Goal: Task Accomplishment & Management: Complete application form

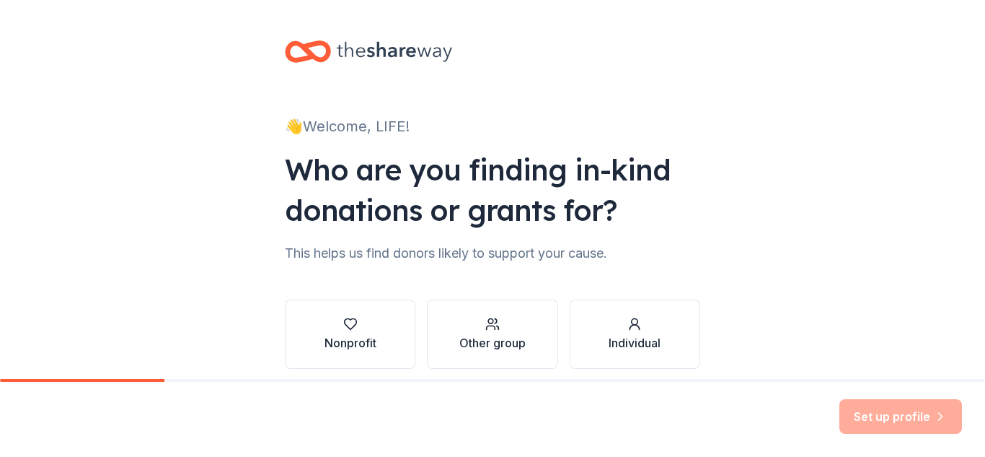
scroll to position [59, 0]
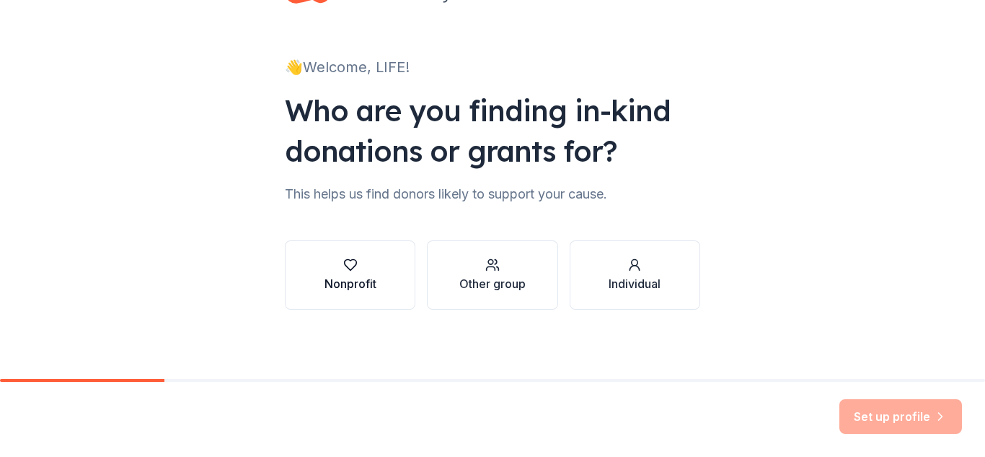
click at [347, 270] on icon "button" at bounding box center [350, 264] width 14 height 14
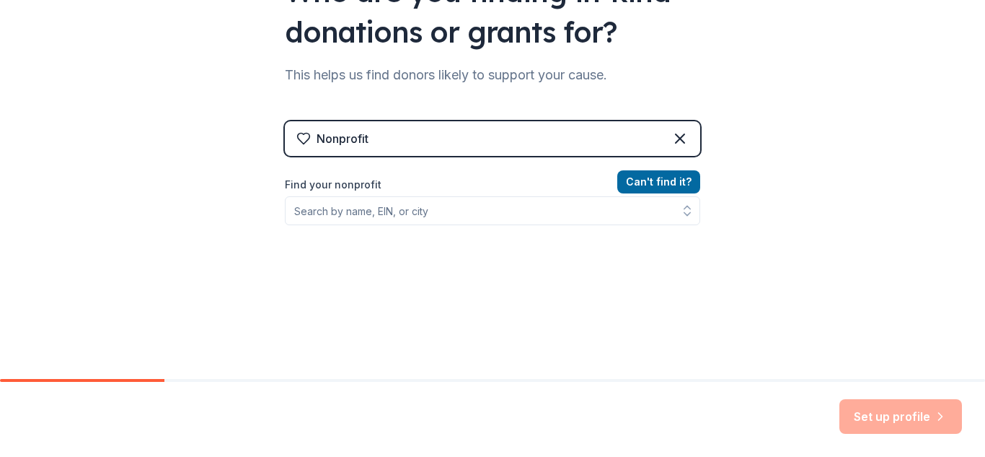
scroll to position [203, 0]
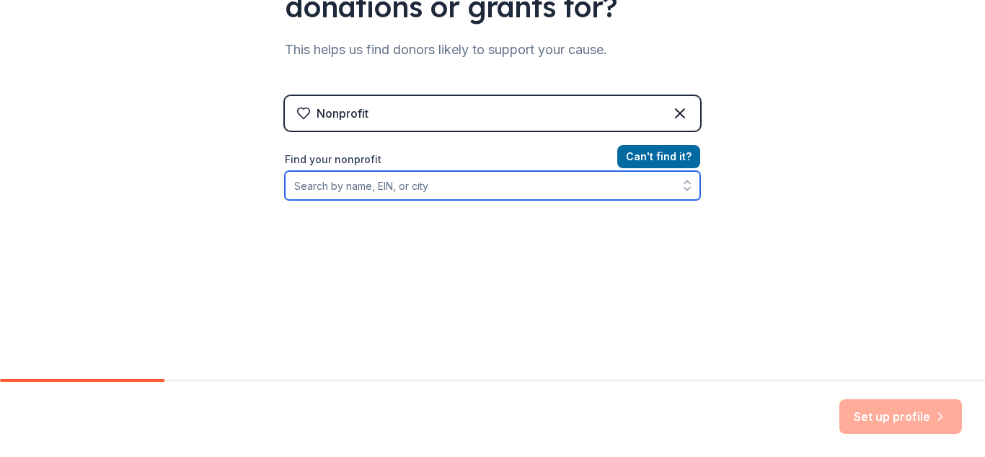
click at [339, 188] on input "Find your nonprofit" at bounding box center [492, 185] width 415 height 29
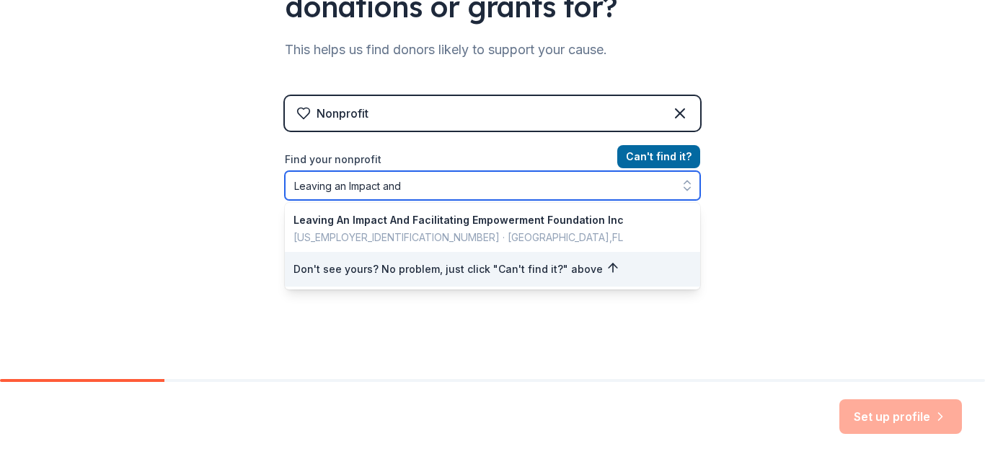
type input "Leaving an Impact and"
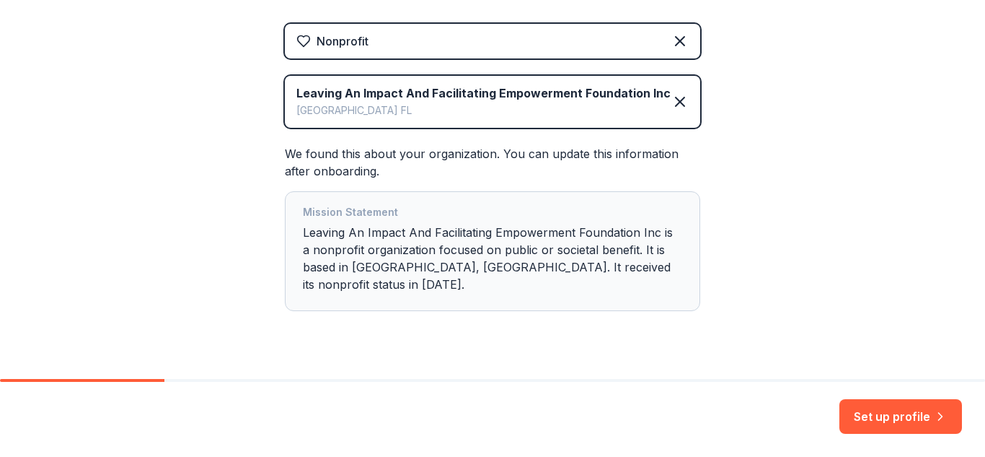
scroll to position [288, 0]
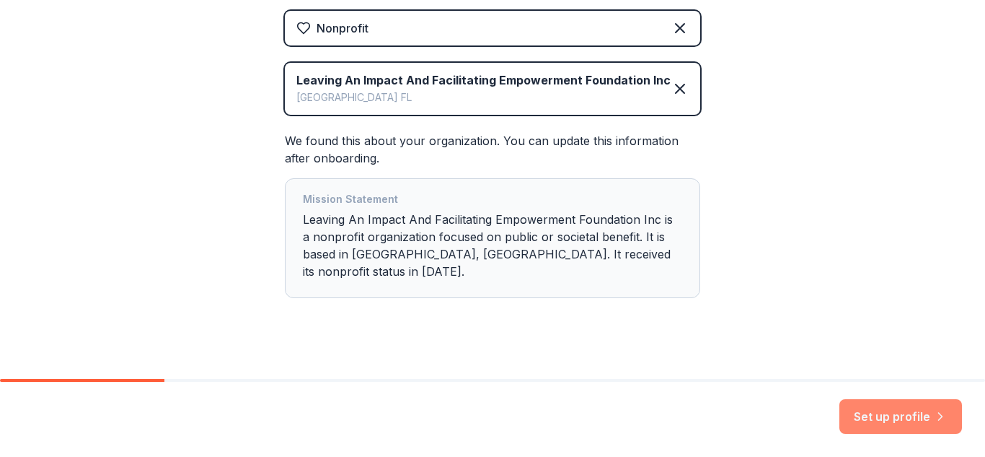
click at [888, 410] on button "Set up profile" at bounding box center [900, 416] width 123 height 35
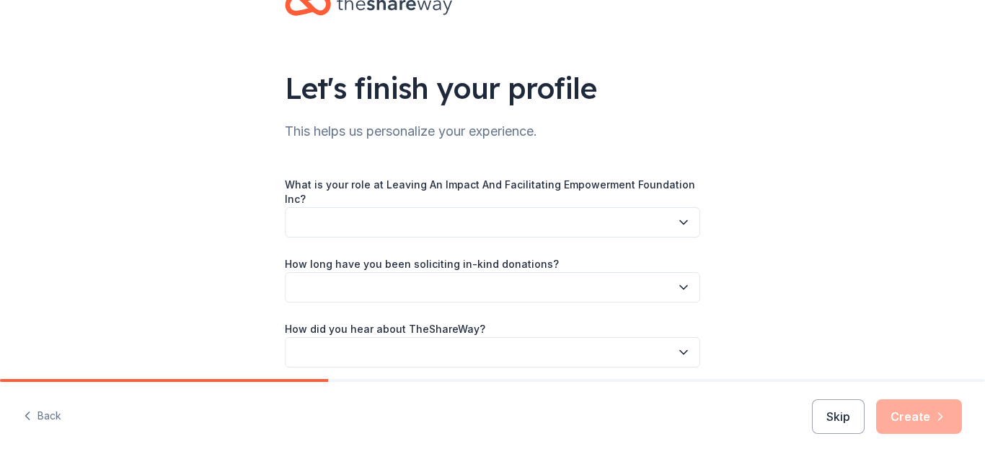
scroll to position [72, 0]
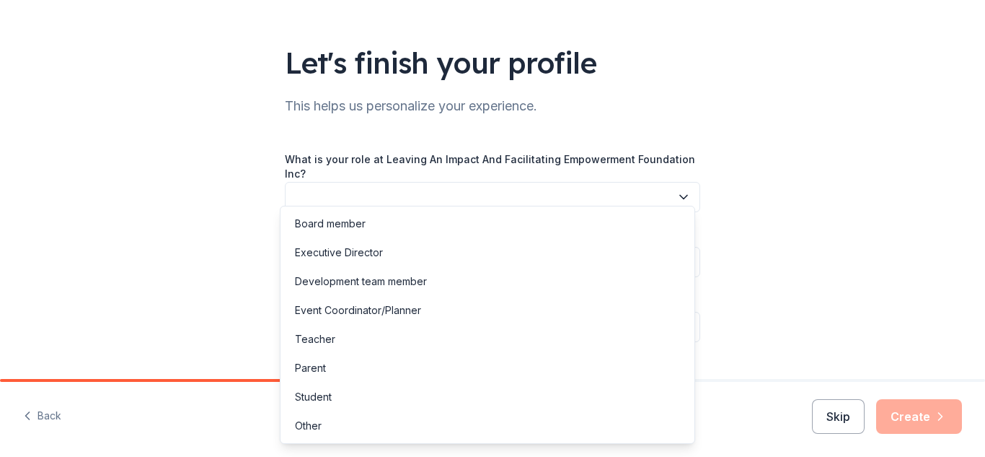
click at [676, 190] on icon "button" at bounding box center [683, 197] width 14 height 14
click at [356, 228] on div "Board member" at bounding box center [330, 223] width 71 height 17
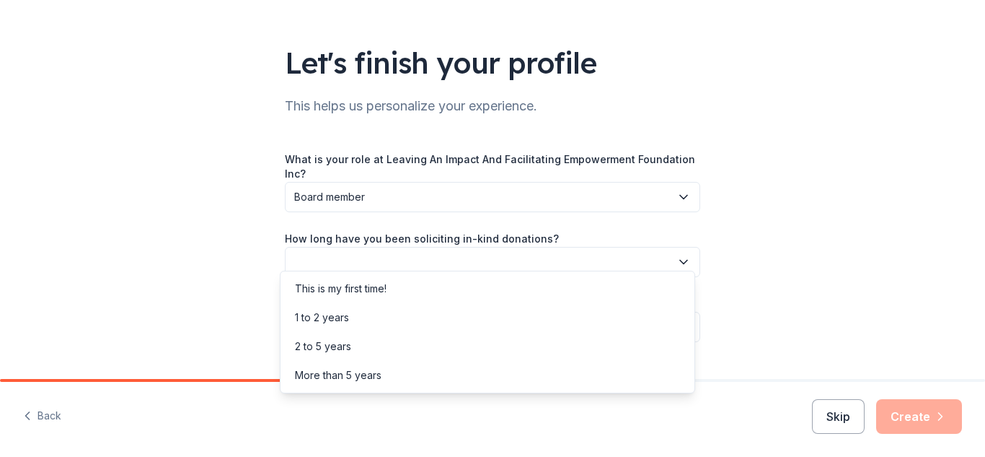
click at [676, 255] on icon "button" at bounding box center [683, 262] width 14 height 14
click at [302, 286] on div "This is my first time!" at bounding box center [341, 288] width 92 height 17
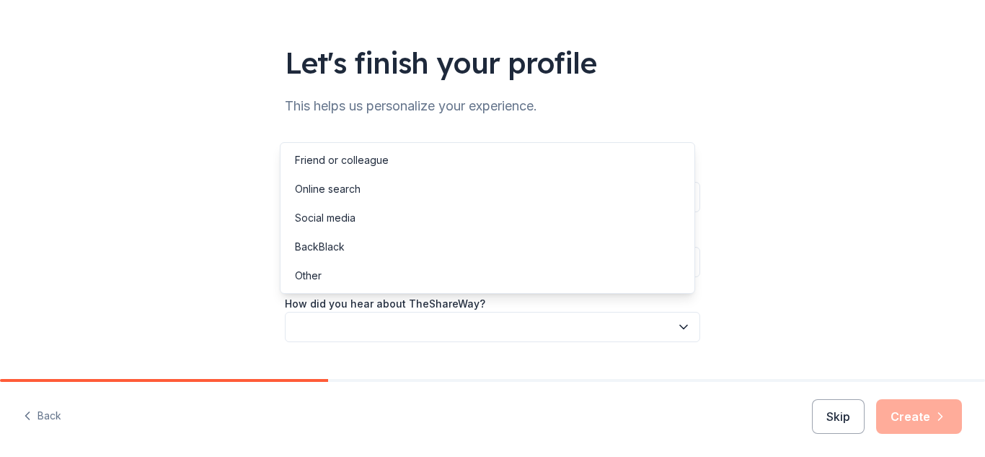
click at [679, 319] on icon "button" at bounding box center [683, 326] width 14 height 14
click at [299, 272] on div "Other" at bounding box center [308, 275] width 27 height 17
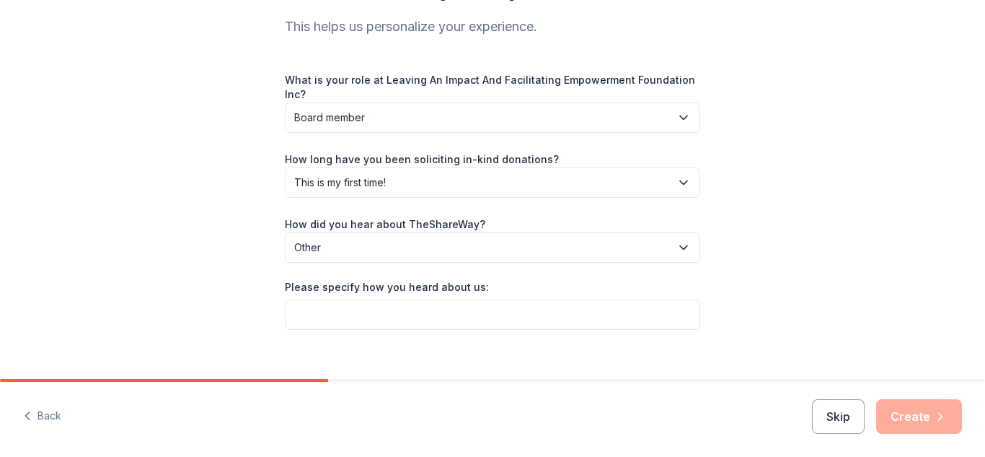
scroll to position [160, 0]
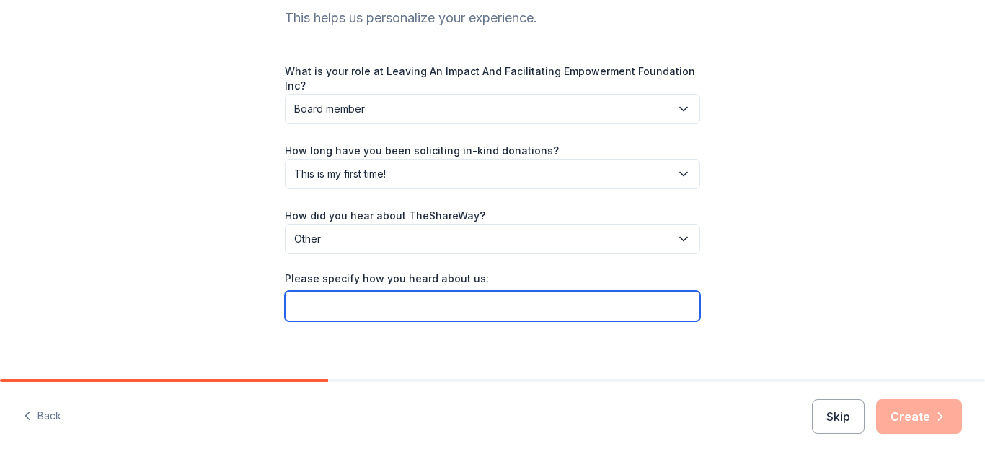
click at [381, 293] on input "Please specify how you heard about us:" at bounding box center [492, 306] width 415 height 30
type input "F"
type input "C"
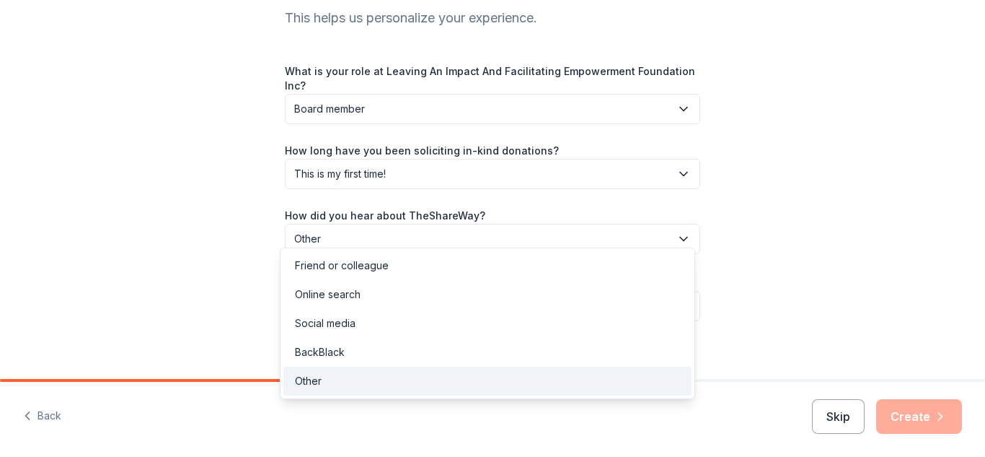
click at [665, 230] on span "Other" at bounding box center [482, 238] width 376 height 17
click at [400, 300] on div "Online search" at bounding box center [487, 294] width 408 height 29
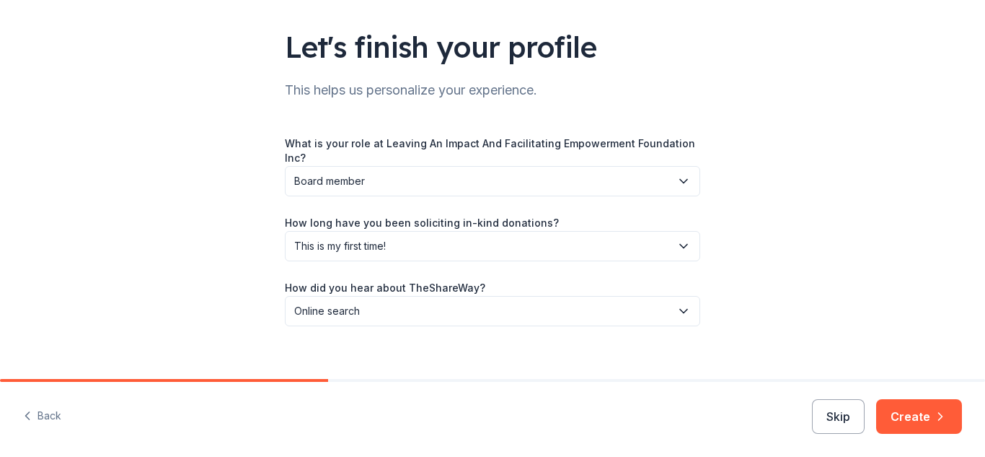
scroll to position [92, 0]
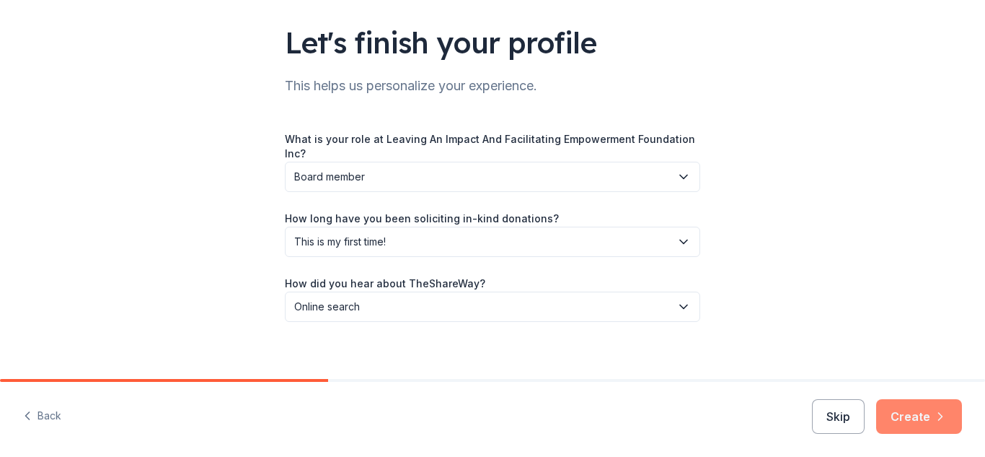
click at [925, 410] on button "Create" at bounding box center [919, 416] width 86 height 35
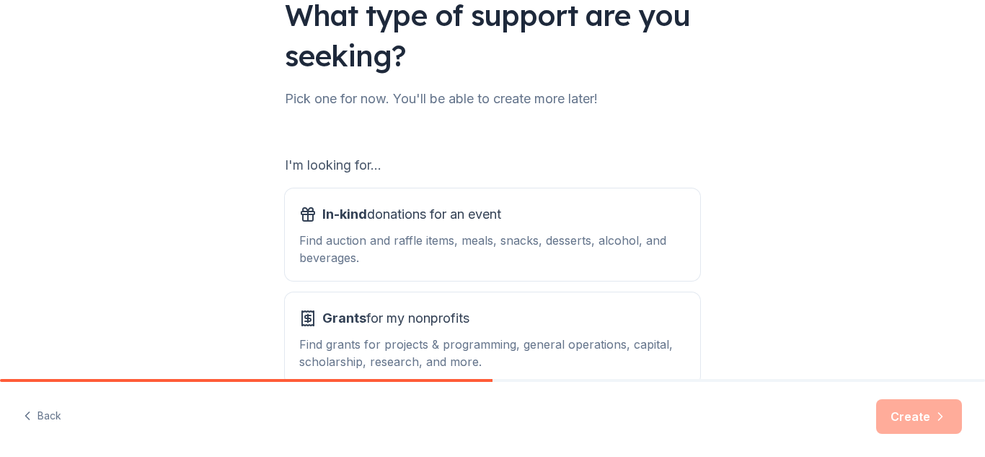
scroll to position [144, 0]
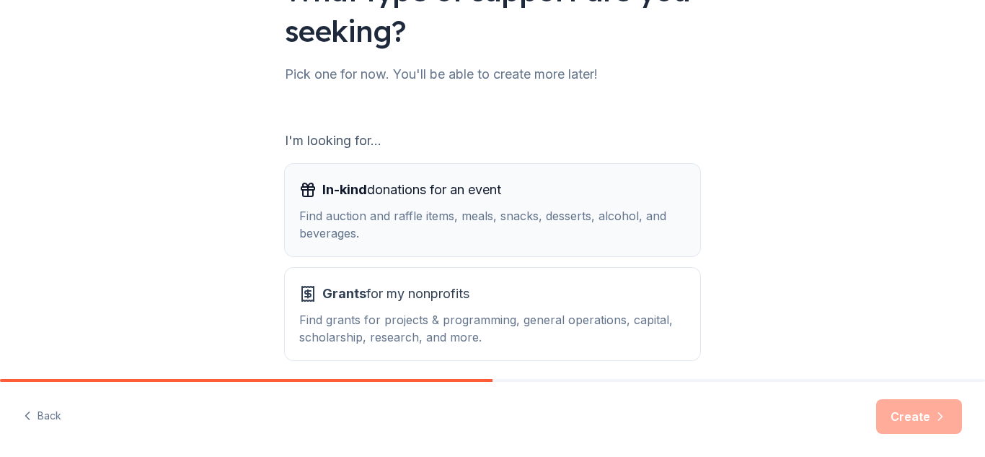
click at [620, 213] on div "Find auction and raffle items, meals, snacks, desserts, alcohol, and beverages." at bounding box center [492, 224] width 387 height 35
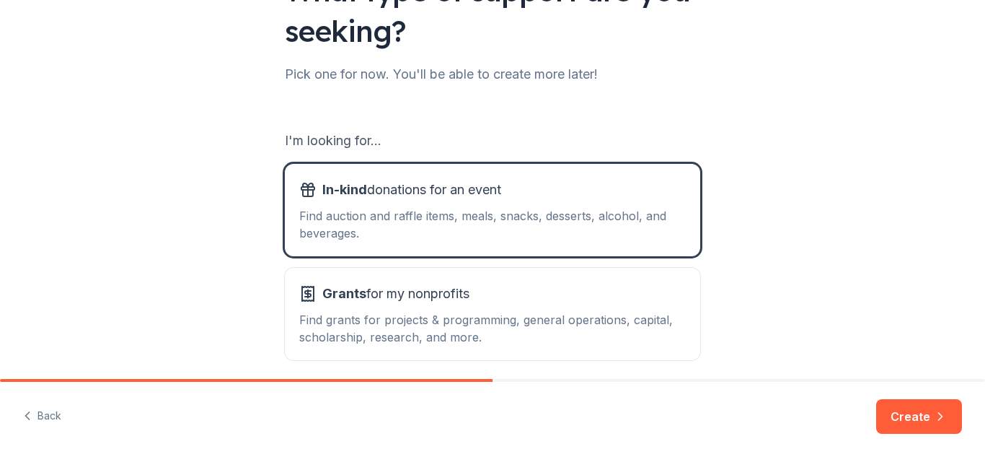
scroll to position [203, 0]
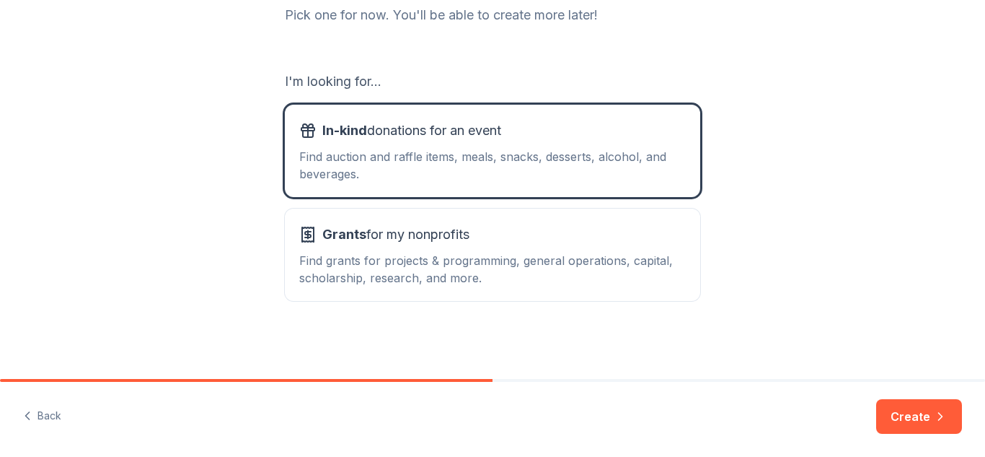
click at [907, 411] on button "Create" at bounding box center [919, 416] width 86 height 35
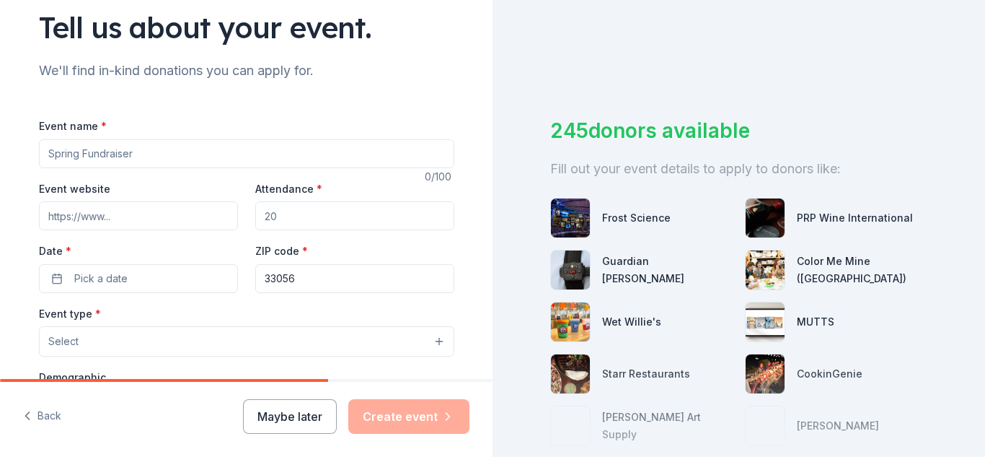
scroll to position [144, 0]
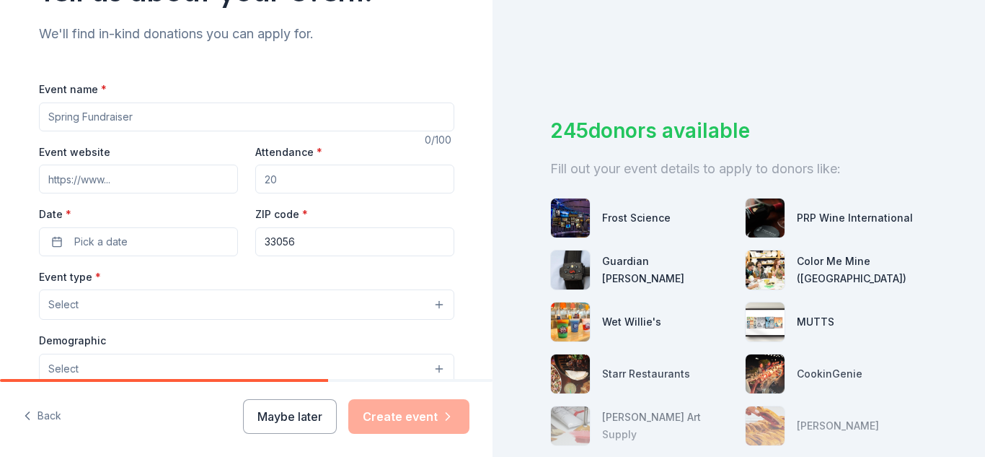
click at [76, 115] on input "Event name *" at bounding box center [246, 116] width 415 height 29
type input "s"
click at [44, 116] on input "Strong Girls, Strong World" at bounding box center [246, 116] width 415 height 29
click at [279, 124] on input "Flourish & Fly: Strong Girls, Strong World" at bounding box center [246, 116] width 415 height 29
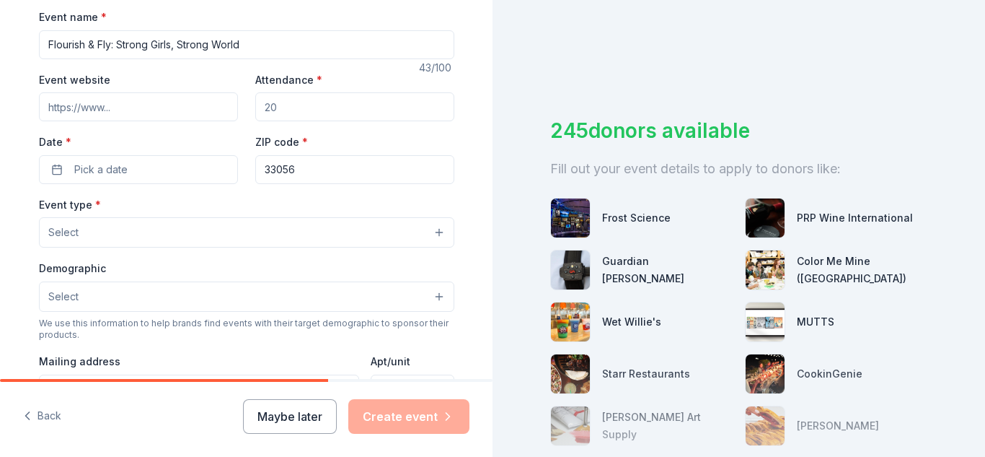
type input "Flourish & Fly: Strong Girls, Strong World"
click at [294, 101] on input "Attendance *" at bounding box center [354, 106] width 199 height 29
drag, startPoint x: 294, startPoint y: 101, endPoint x: 221, endPoint y: 107, distance: 73.1
click at [221, 107] on div "Event website Attendance * Date * Pick a date ZIP code * 33056" at bounding box center [246, 127] width 415 height 113
type input "150"
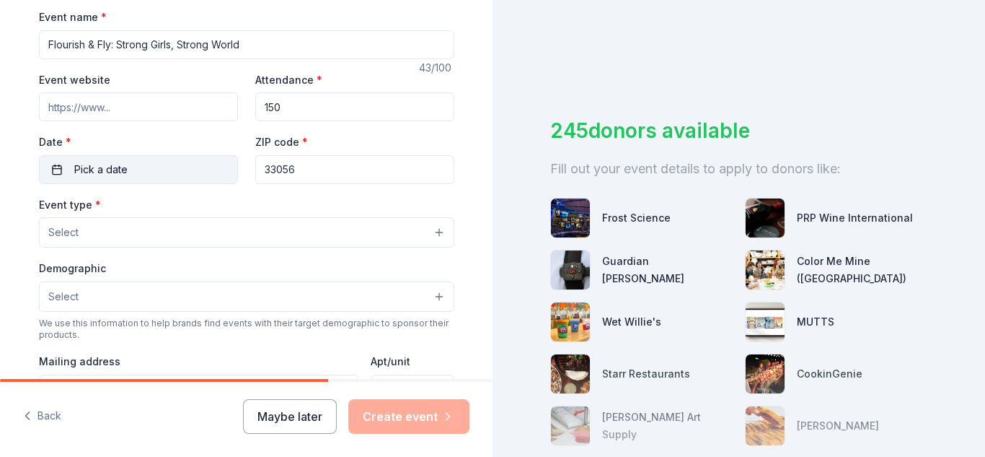
click at [57, 173] on button "Pick a date" at bounding box center [138, 169] width 199 height 29
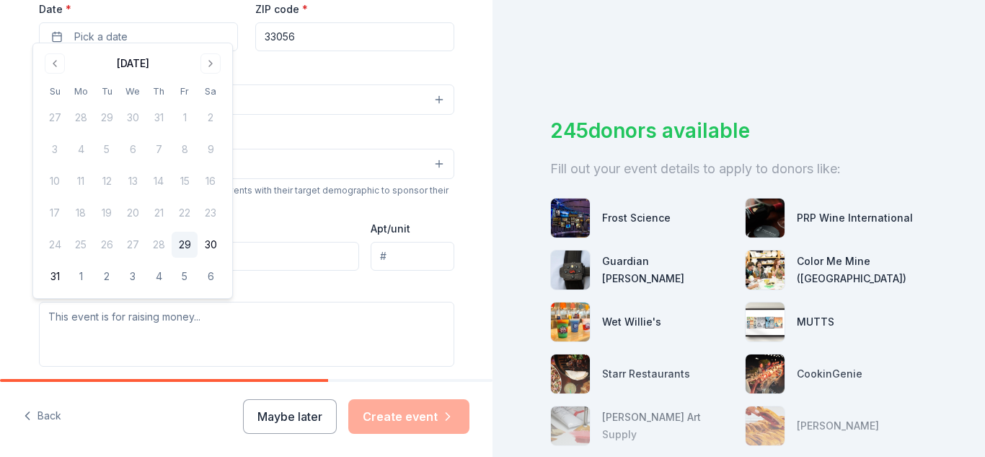
scroll to position [361, 0]
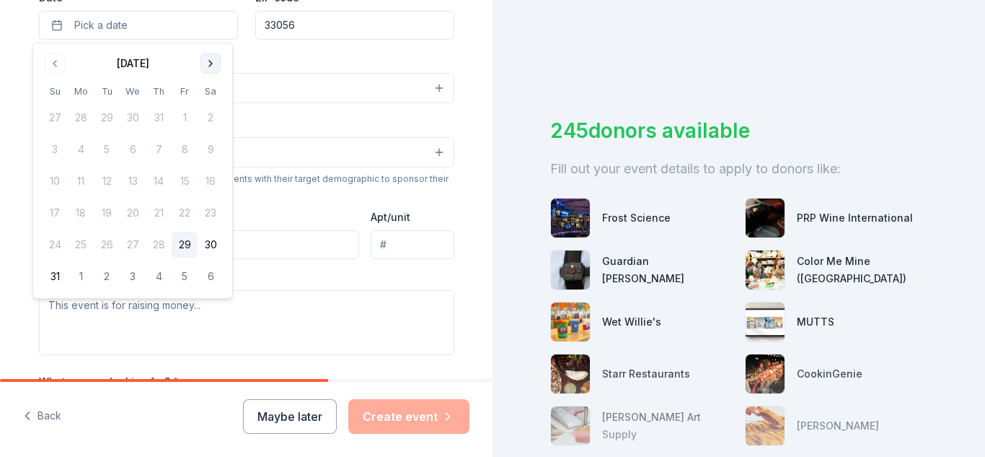
click at [212, 70] on button "Go to next month" at bounding box center [210, 63] width 20 height 20
click at [211, 69] on button "Go to next month" at bounding box center [210, 63] width 20 height 20
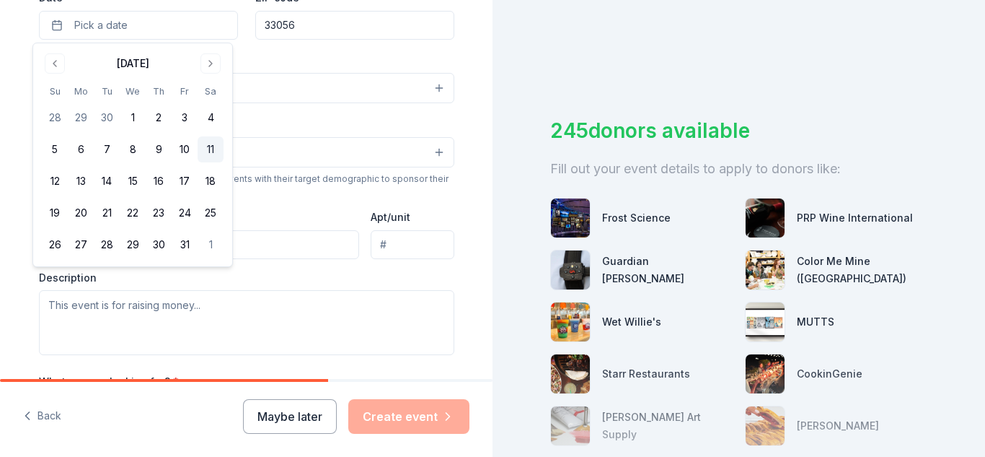
click at [206, 146] on button "11" at bounding box center [211, 149] width 26 height 26
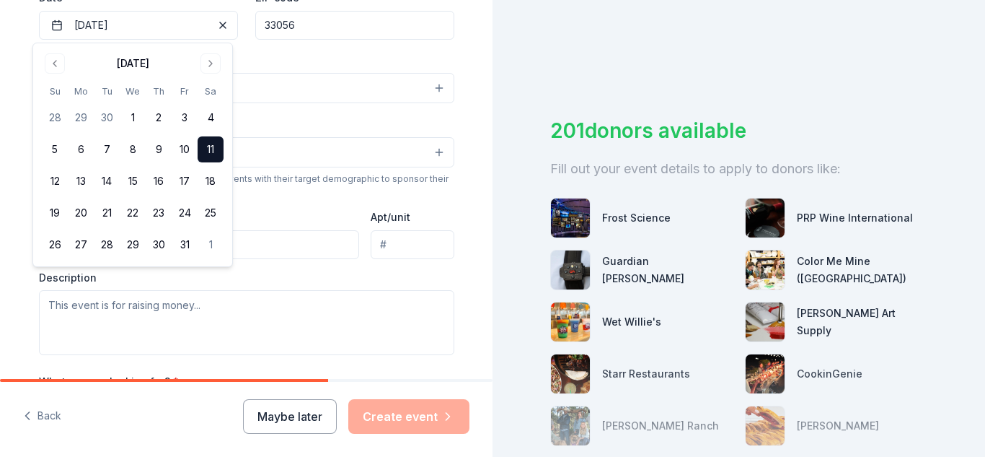
click at [216, 147] on button "11" at bounding box center [211, 149] width 26 height 26
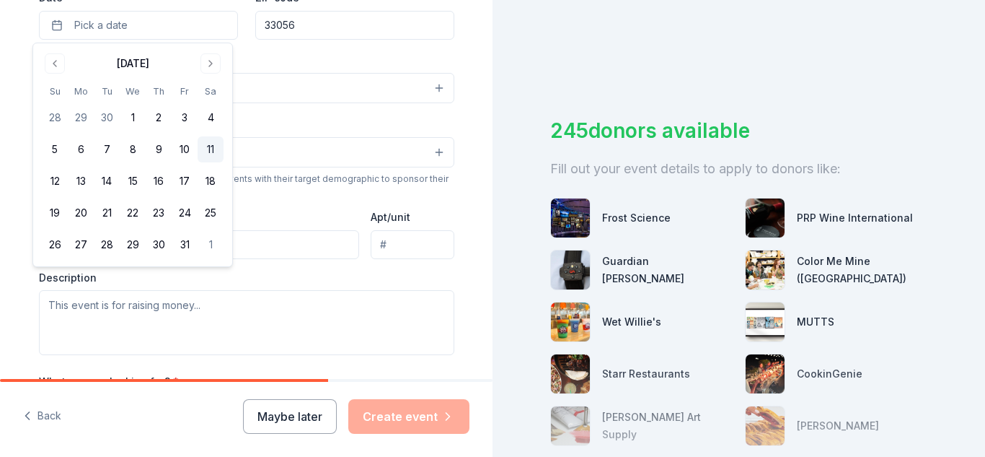
click at [208, 152] on button "11" at bounding box center [211, 149] width 26 height 26
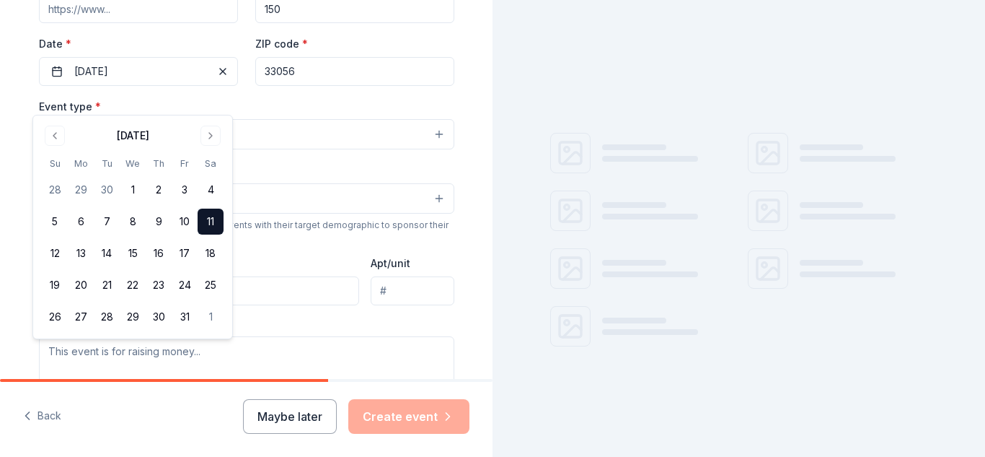
scroll to position [288, 0]
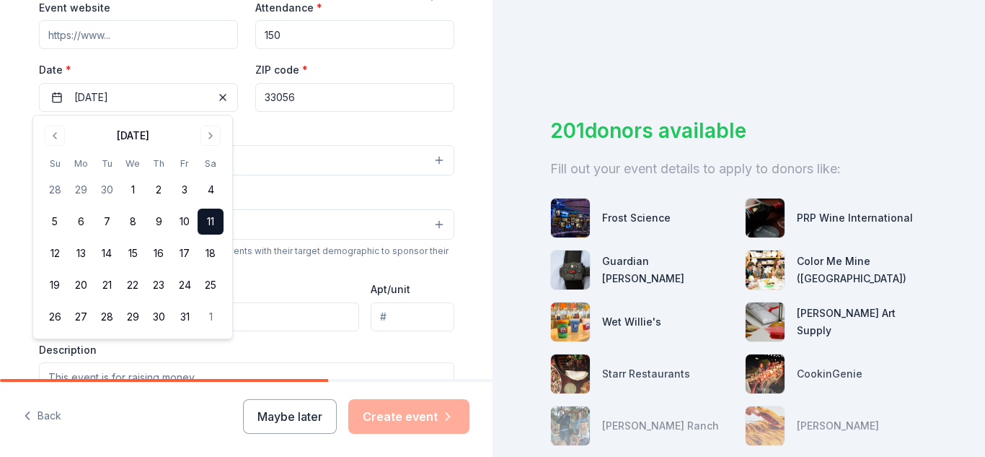
click at [309, 90] on input "33056" at bounding box center [354, 97] width 199 height 29
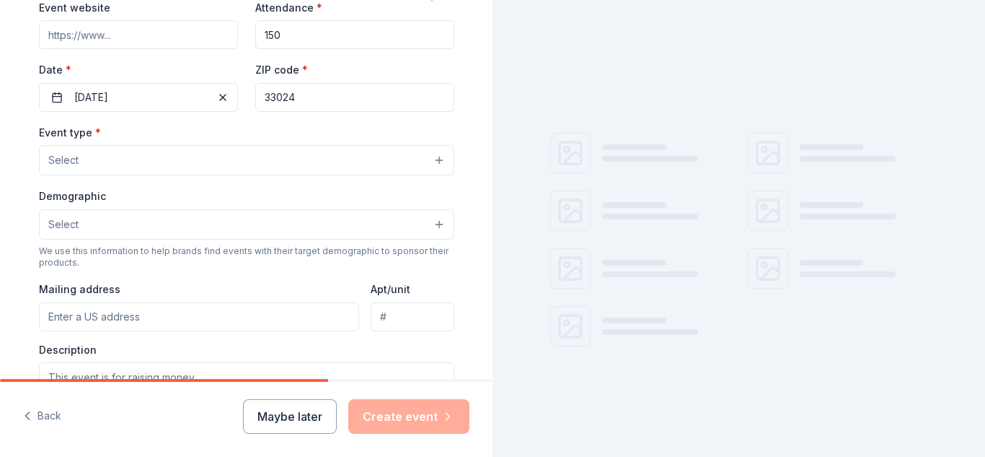
type input "33024"
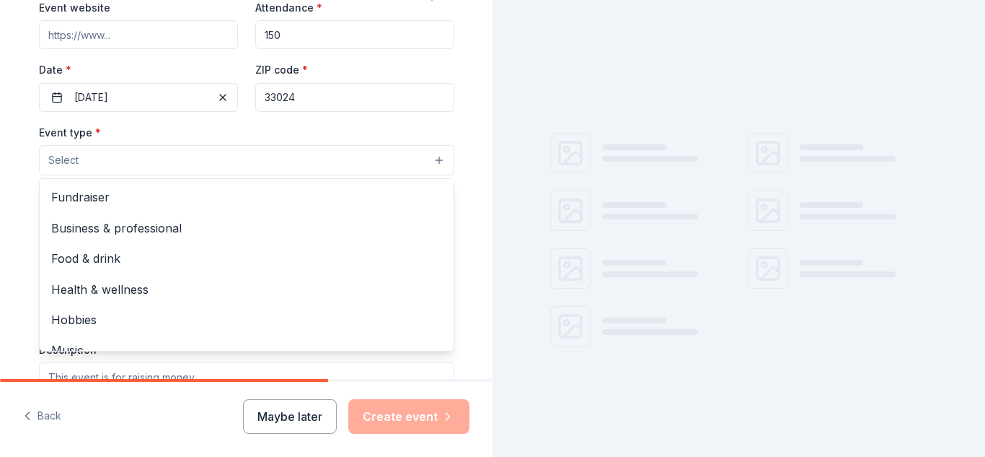
click at [234, 175] on button "Select" at bounding box center [246, 160] width 415 height 30
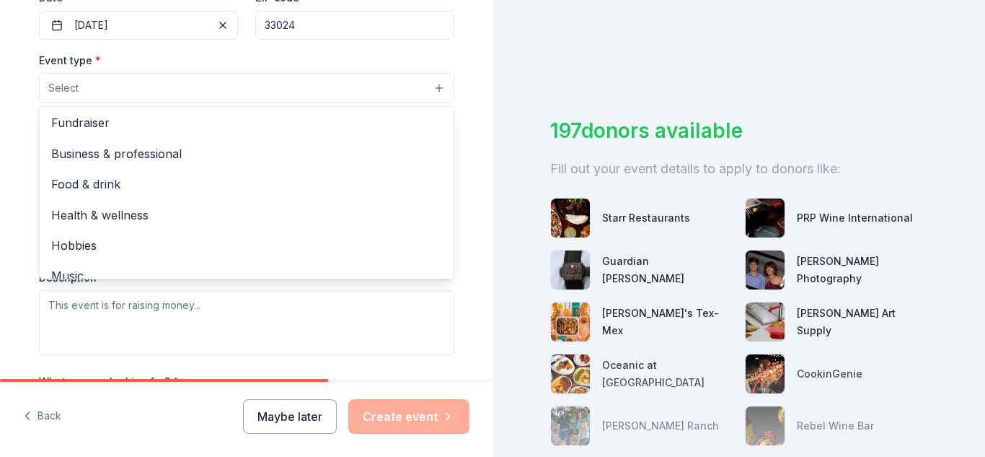
scroll to position [0, 0]
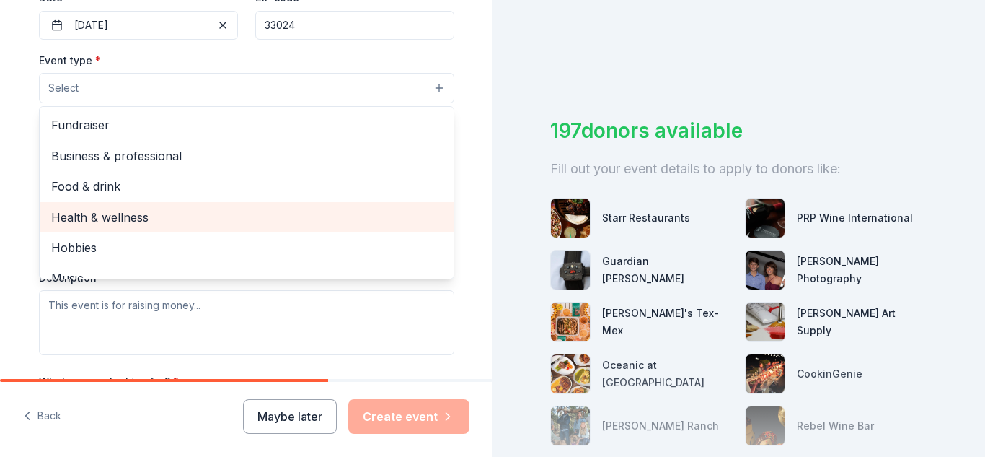
click at [98, 218] on span "Health & wellness" at bounding box center [246, 217] width 391 height 19
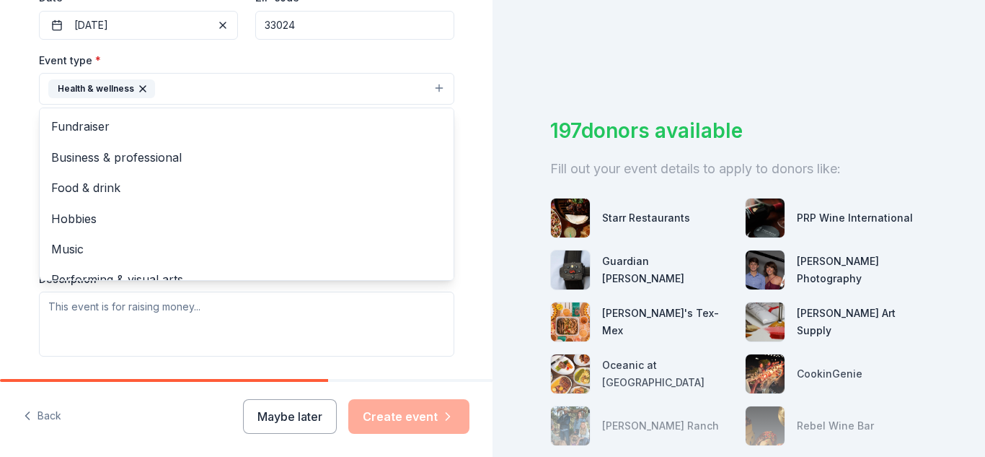
scroll to position [17, 0]
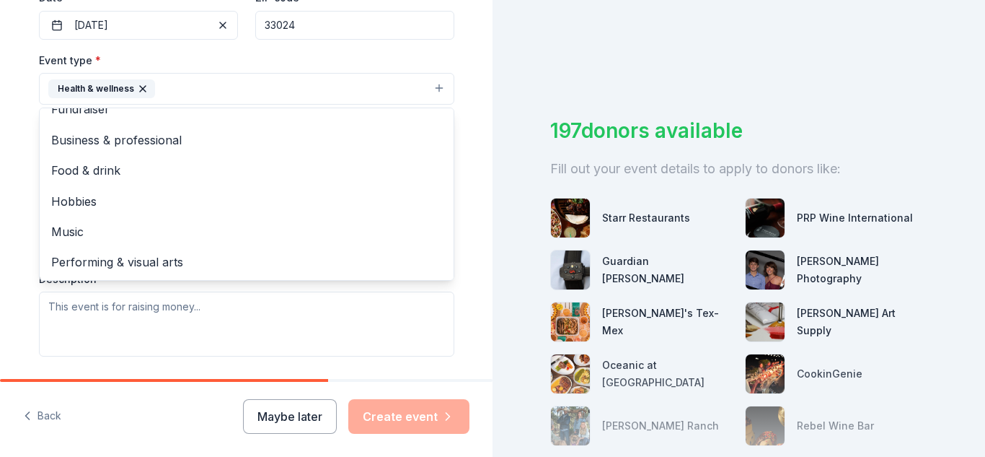
click at [480, 87] on div "Tell us about your event. We'll find in-kind donations you can apply for. Event…" at bounding box center [246, 119] width 493 height 961
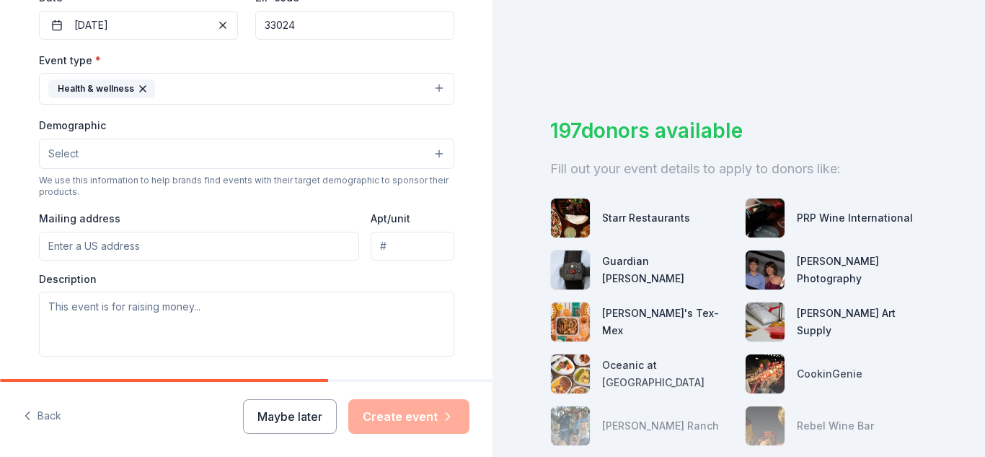
scroll to position [288, 0]
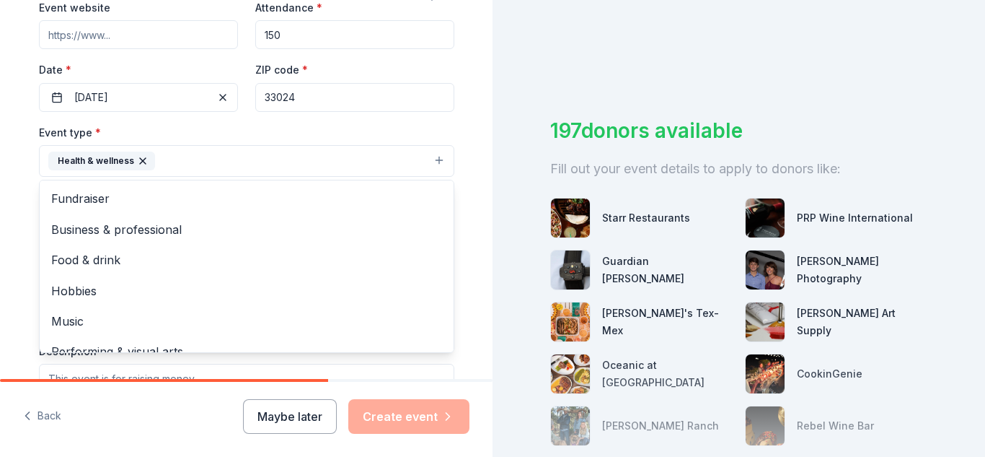
click at [427, 159] on button "Health & wellness" at bounding box center [246, 161] width 415 height 32
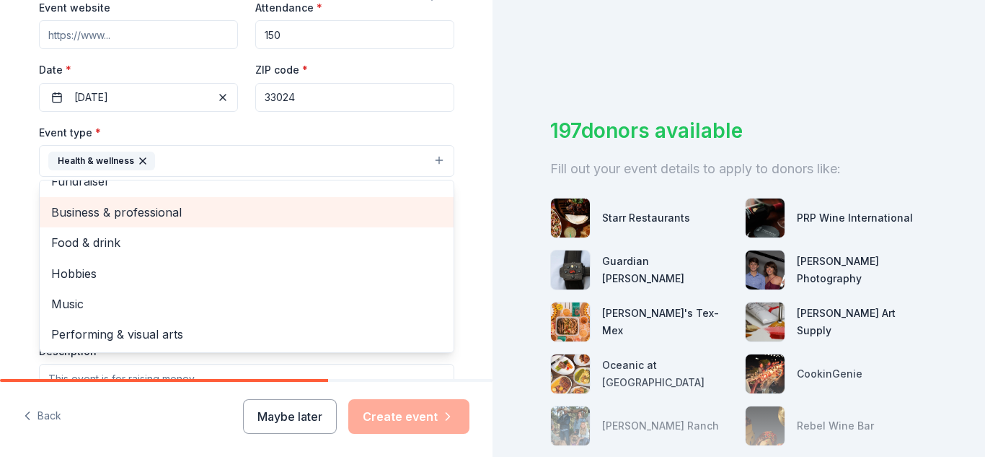
scroll to position [12, 0]
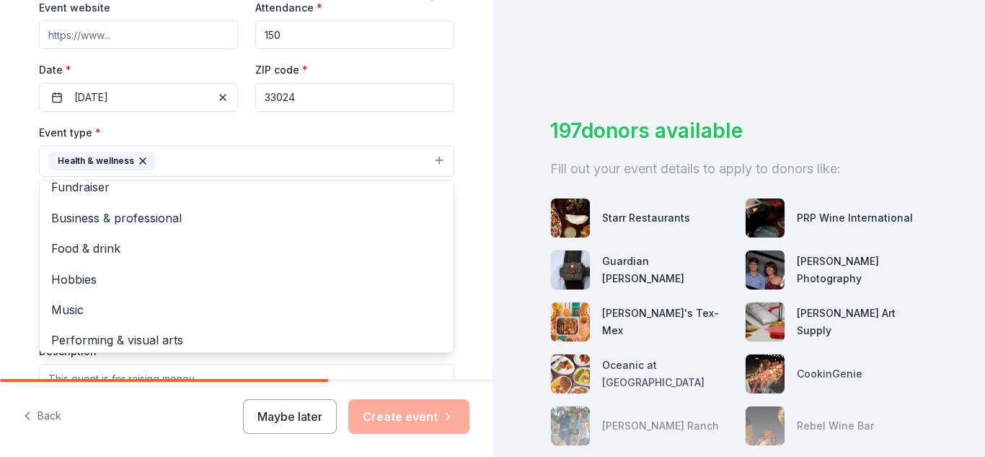
click at [466, 58] on div "Tell us about your event. We'll find in-kind donations you can apply for. Event…" at bounding box center [247, 192] width 462 height 961
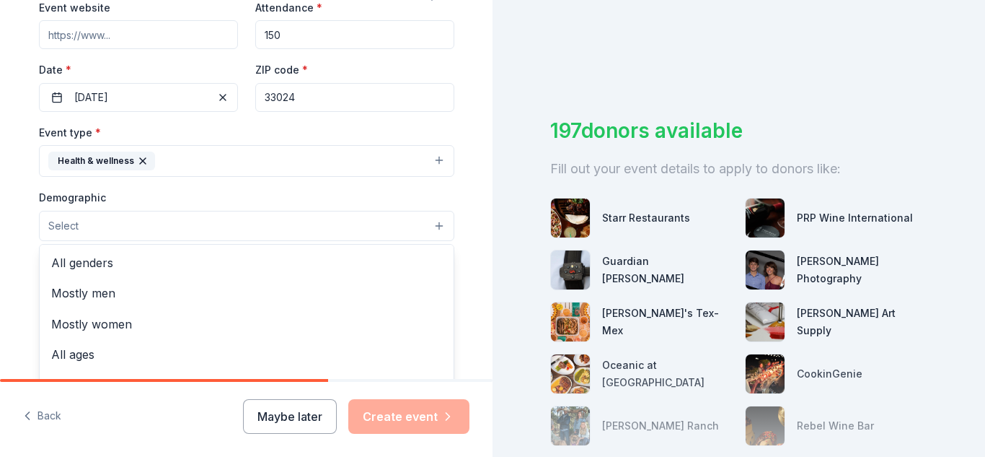
click at [431, 232] on button "Select" at bounding box center [246, 226] width 415 height 30
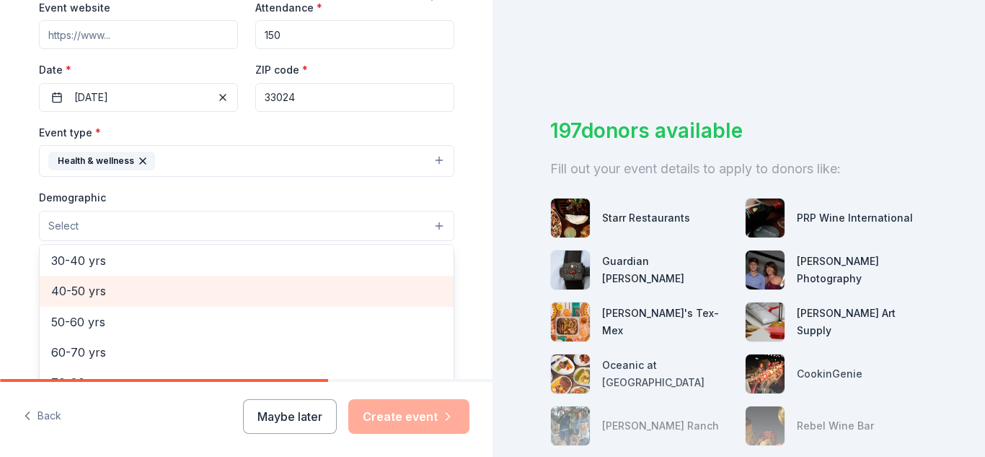
scroll to position [144, 0]
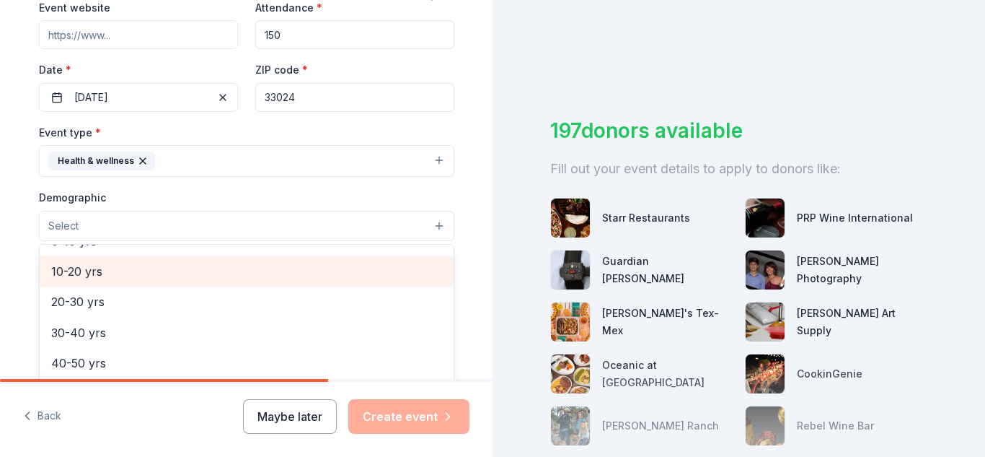
click at [79, 271] on span "10-20 yrs" at bounding box center [246, 271] width 391 height 19
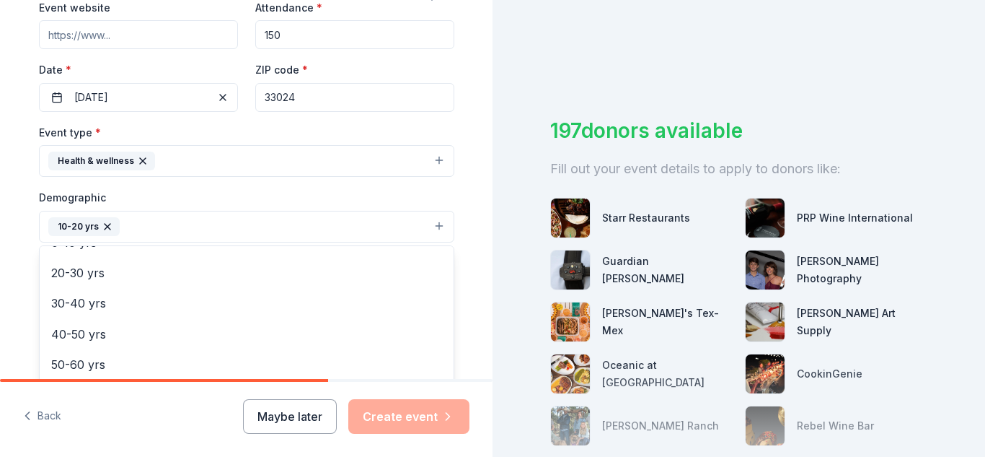
click at [472, 12] on div "Tell us about your event. We'll find in-kind donations you can apply for. Event…" at bounding box center [246, 193] width 493 height 963
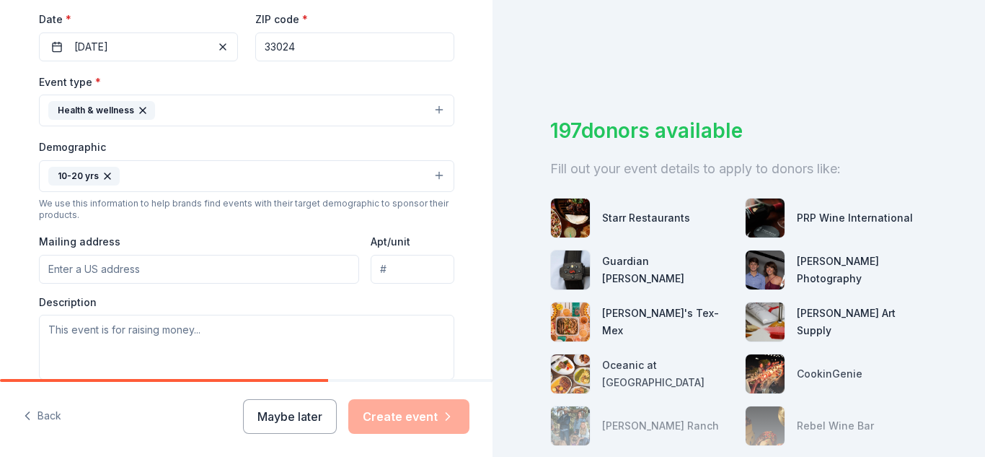
scroll to position [361, 0]
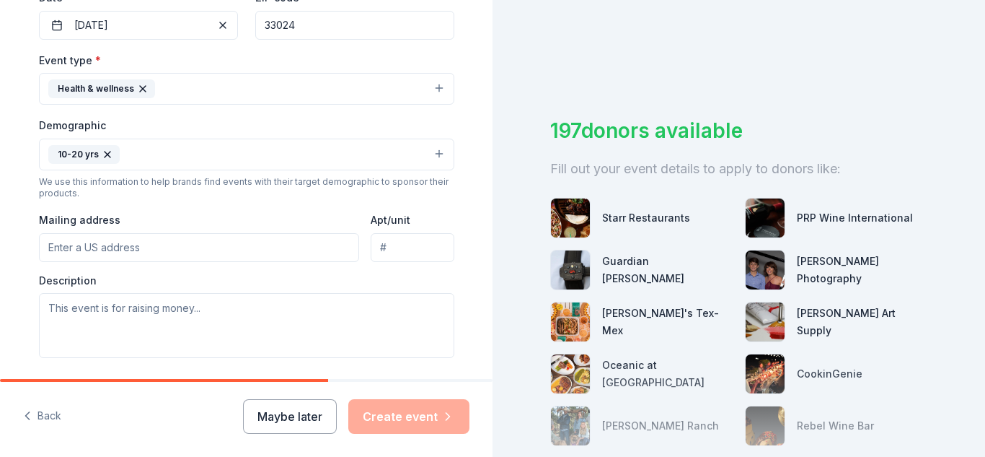
click at [440, 149] on button "10-20 yrs" at bounding box center [246, 154] width 415 height 32
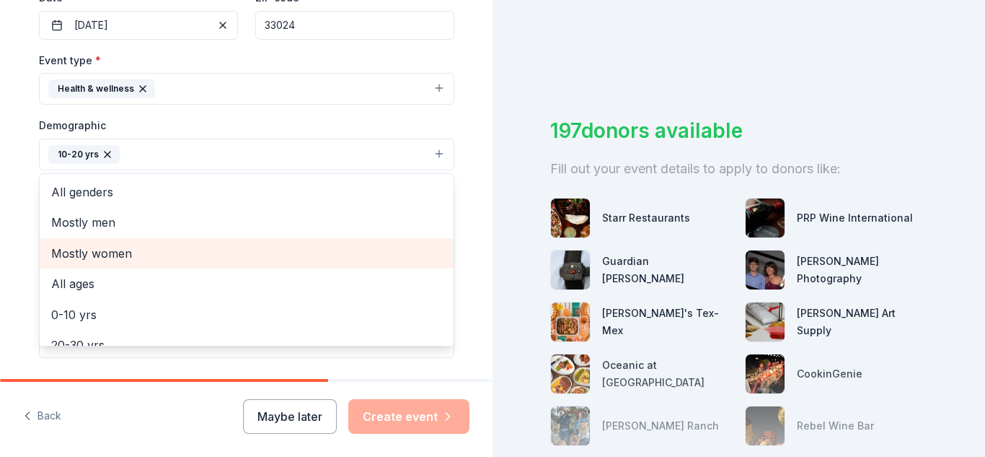
click at [87, 252] on span "Mostly women" at bounding box center [246, 253] width 391 height 19
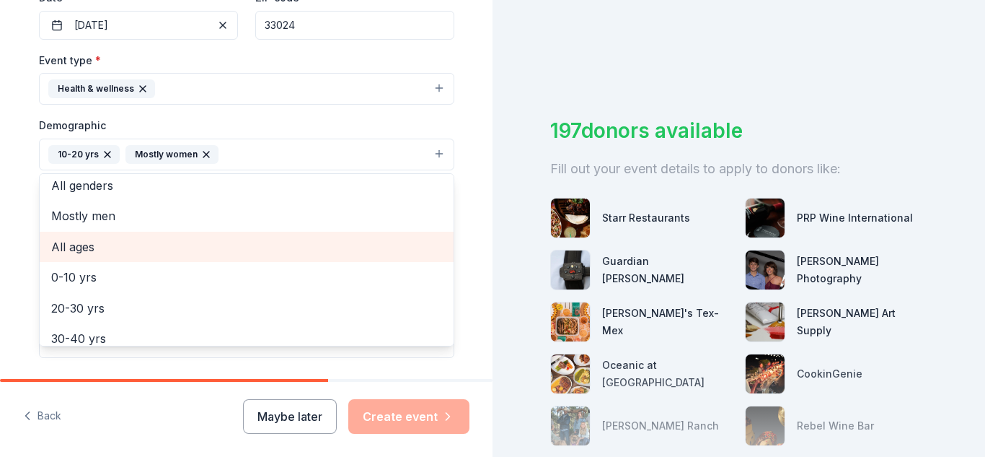
scroll to position [0, 0]
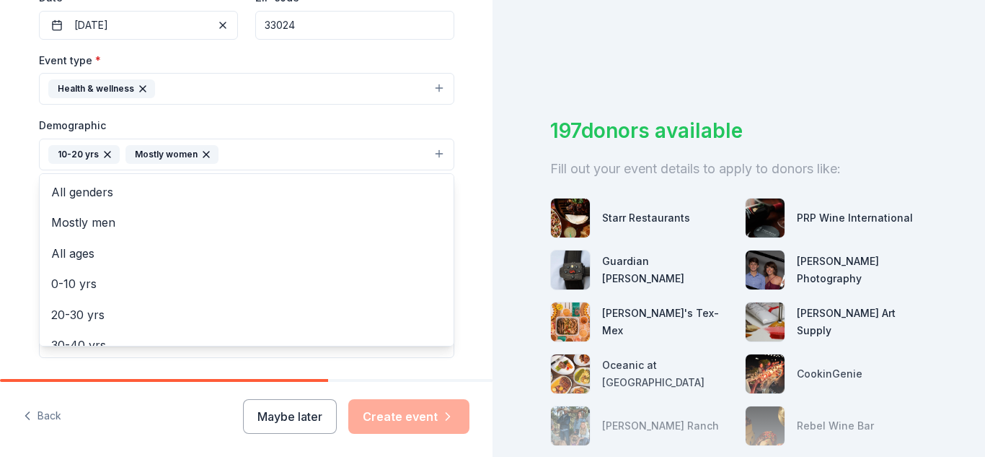
click at [407, 92] on div "Event type * Health & wellness Demographic 10-20 yrs Mostly women All genders M…" at bounding box center [246, 204] width 415 height 306
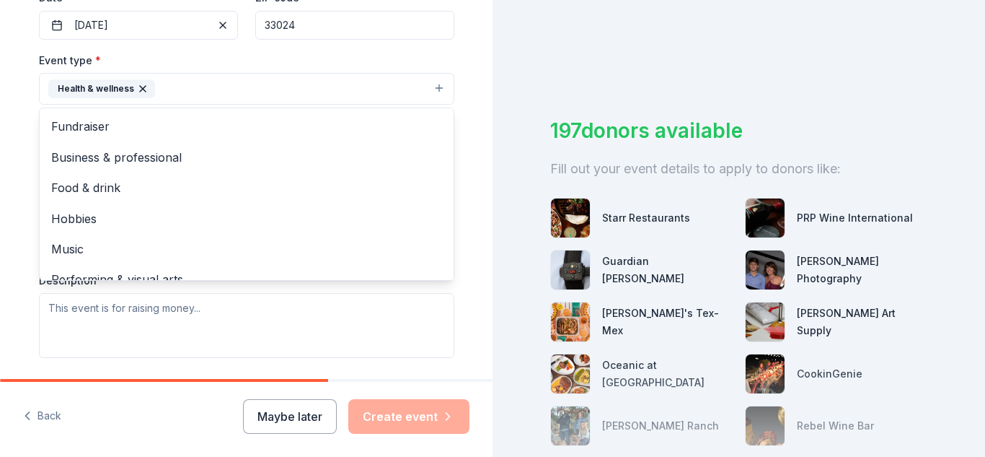
click at [431, 91] on button "Health & wellness" at bounding box center [246, 89] width 415 height 32
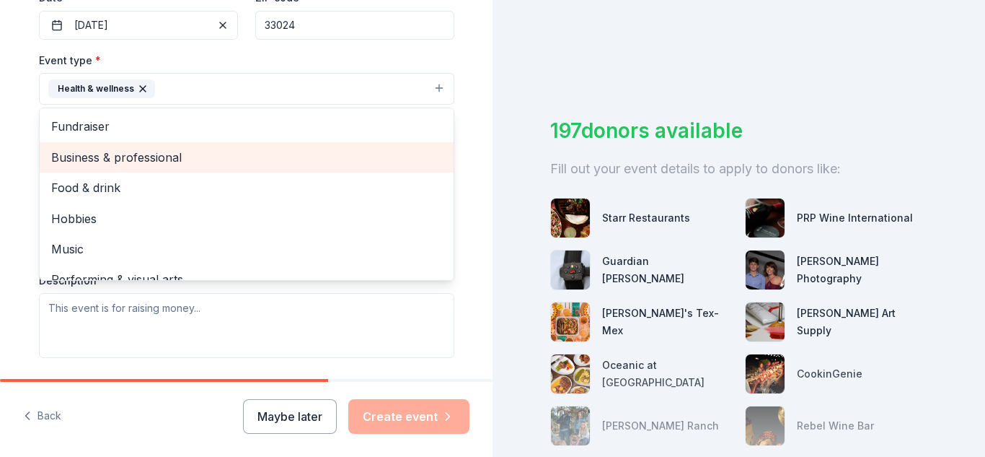
scroll to position [17, 0]
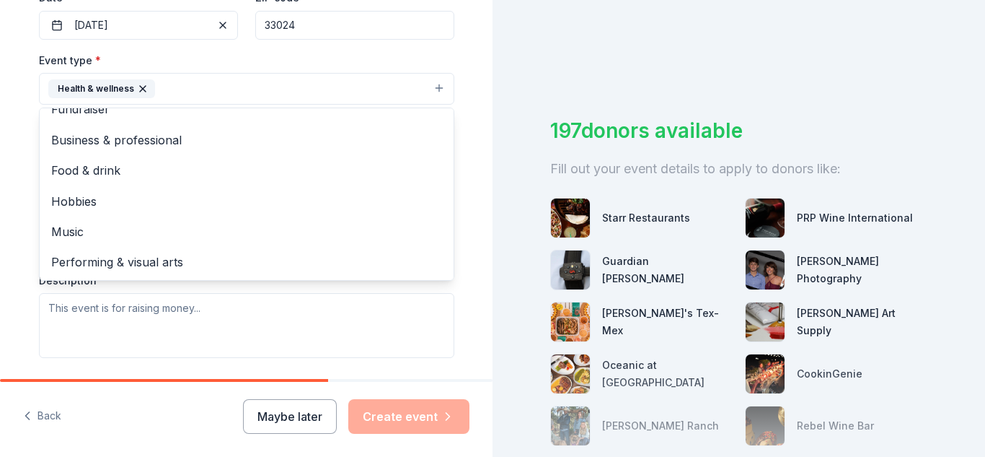
click at [480, 64] on div "Tell us about your event. We'll find in-kind donations you can apply for. Event…" at bounding box center [246, 120] width 493 height 963
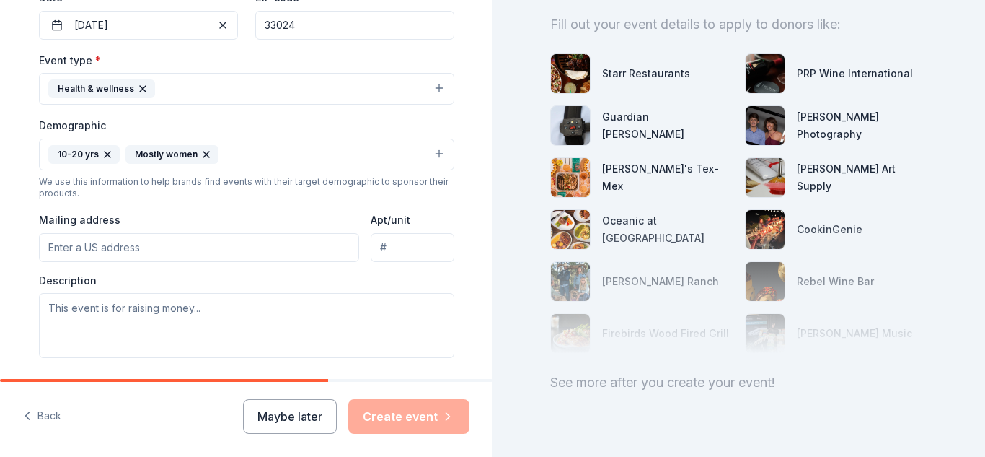
scroll to position [433, 0]
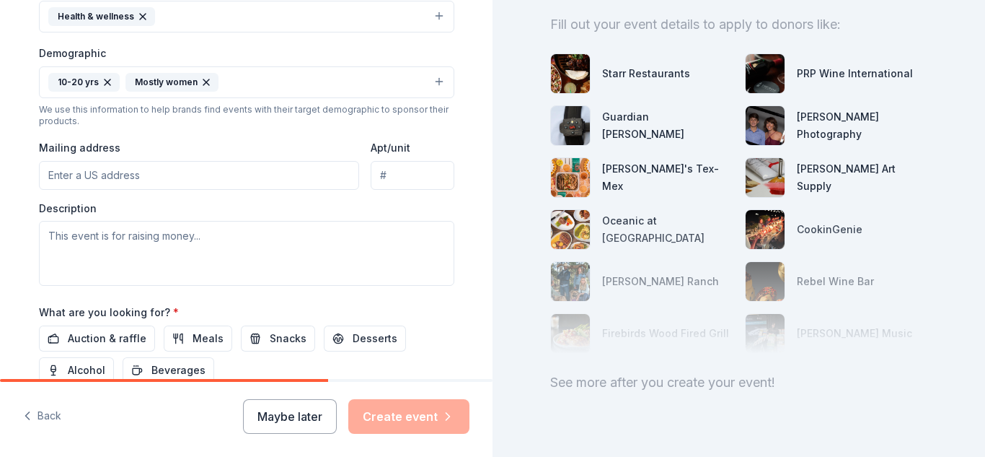
click at [76, 172] on input "Mailing address" at bounding box center [199, 175] width 321 height 29
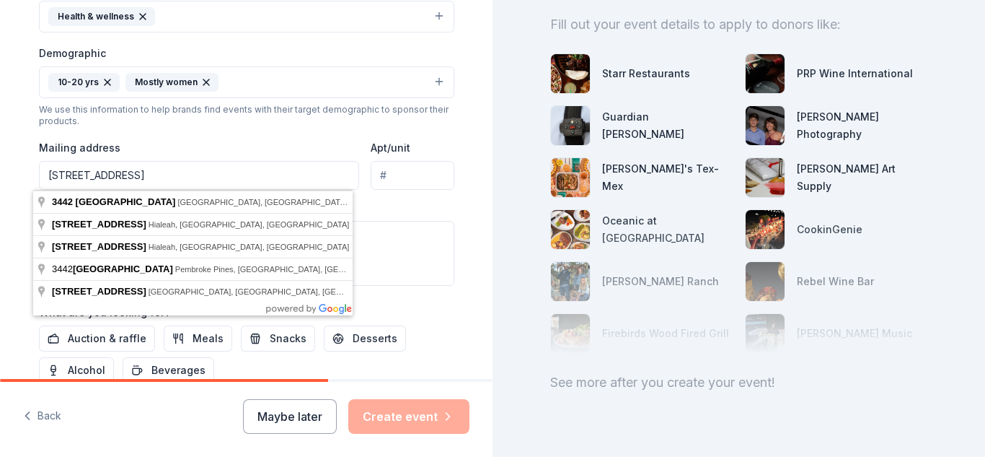
type input "[STREET_ADDRESS]"
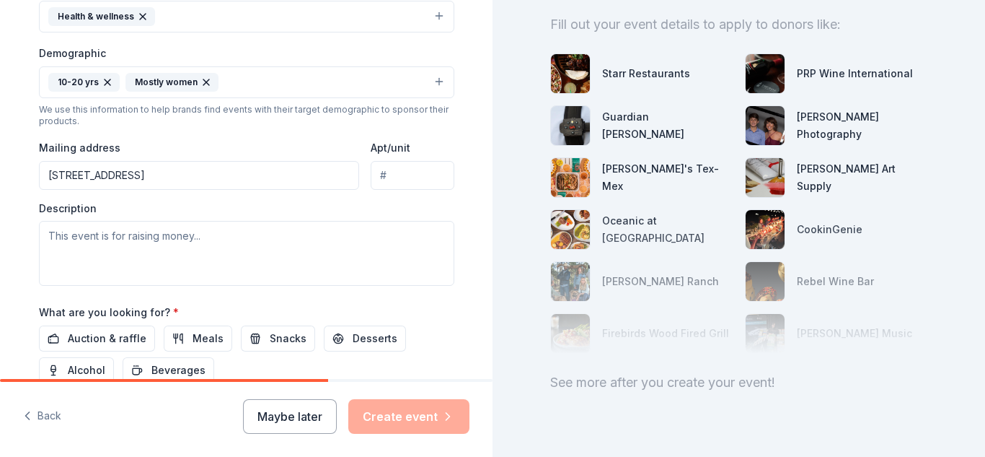
click at [148, 128] on div "Event type * Health & wellness Demographic 10-20 yrs Mostly women We use this i…" at bounding box center [246, 132] width 415 height 306
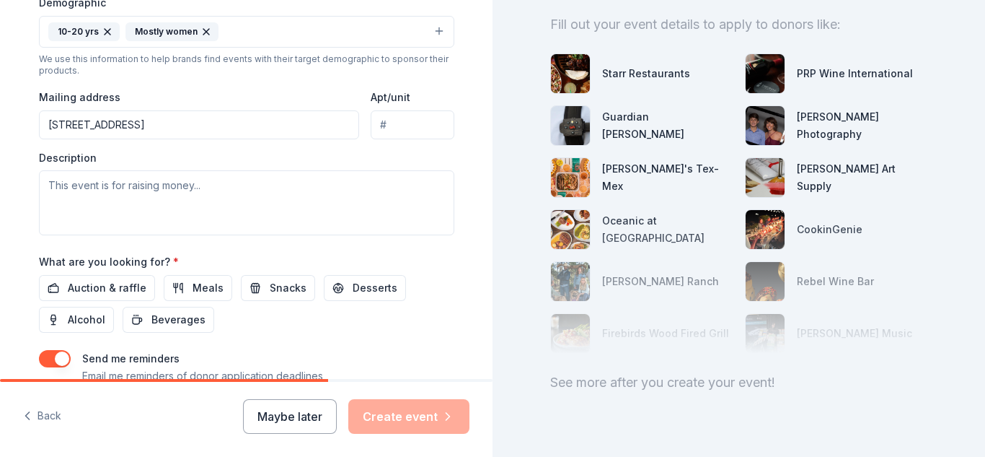
scroll to position [505, 0]
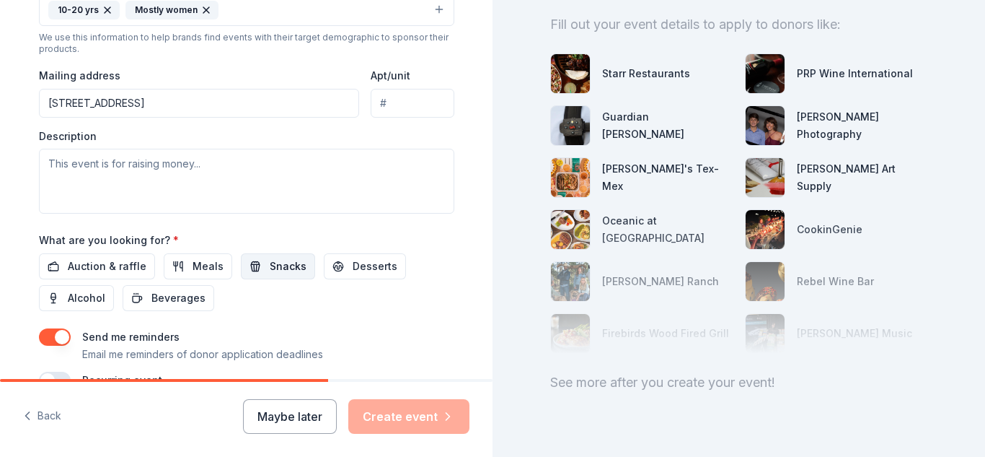
click at [256, 269] on button "Snacks" at bounding box center [278, 266] width 74 height 26
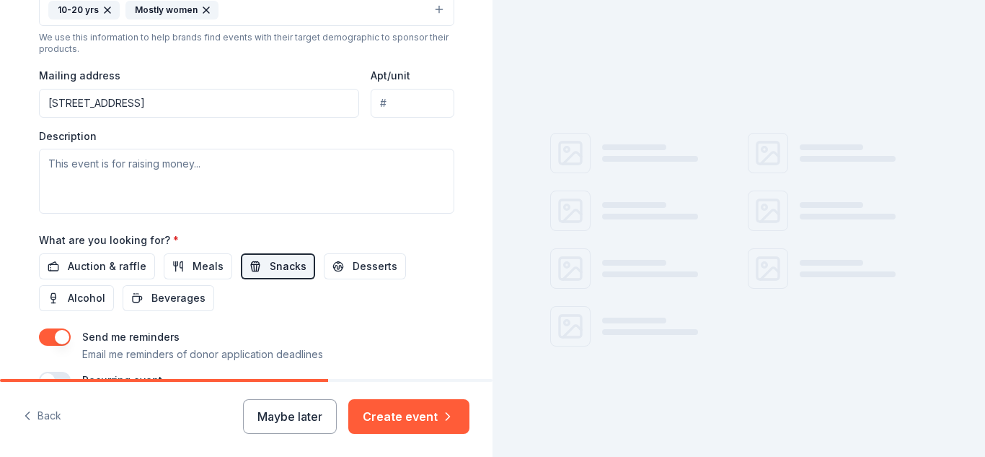
scroll to position [10, 0]
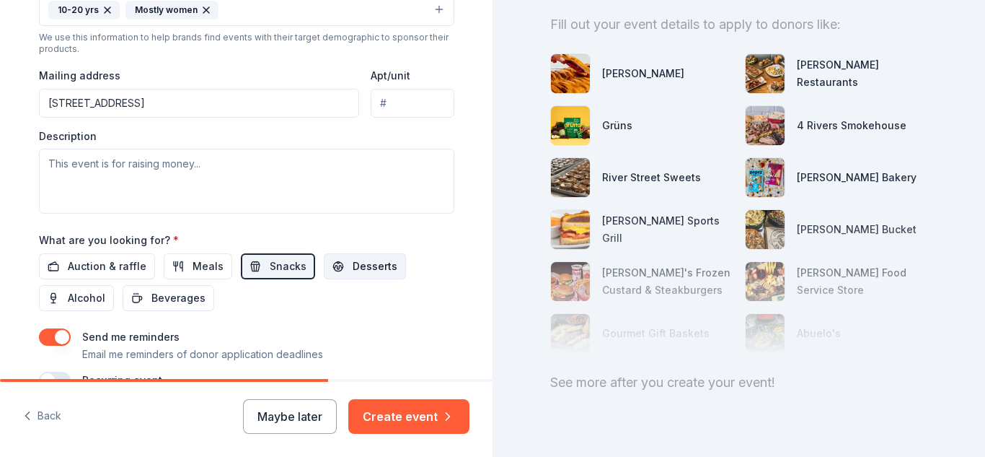
click at [353, 266] on span "Desserts" at bounding box center [375, 265] width 45 height 17
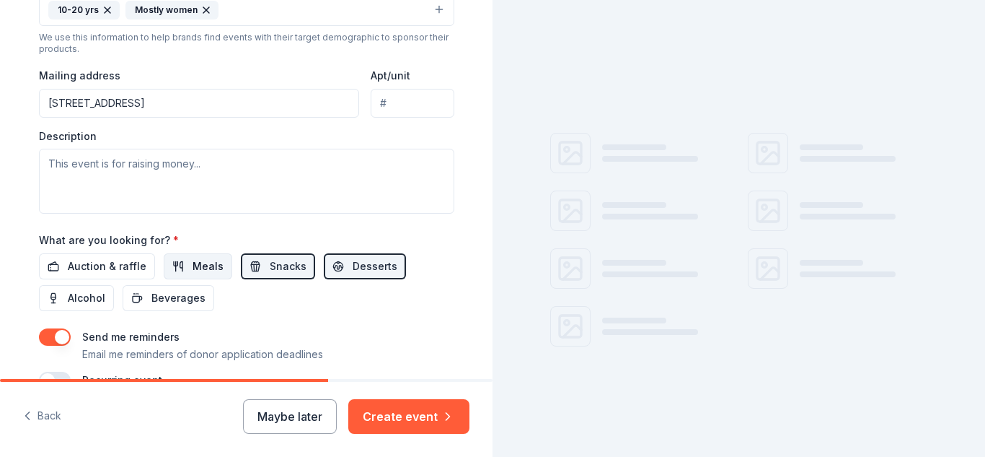
scroll to position [144, 0]
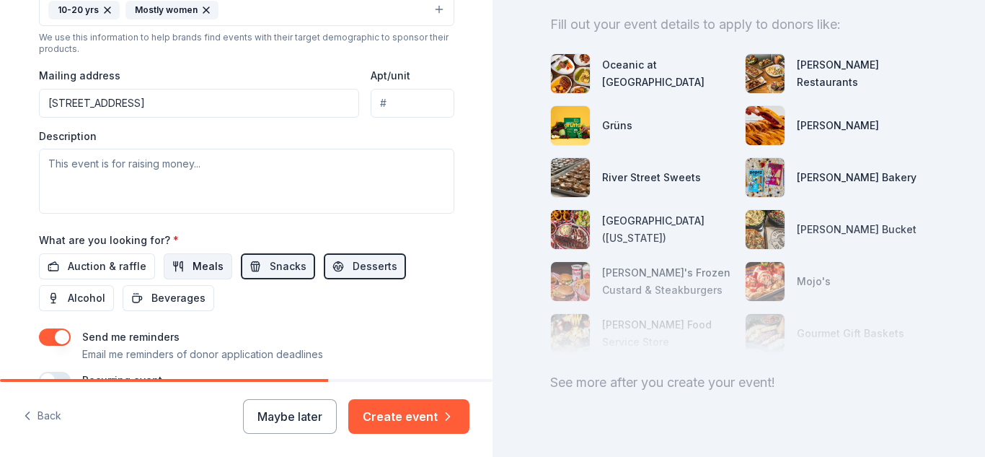
click at [201, 267] on span "Meals" at bounding box center [208, 265] width 31 height 17
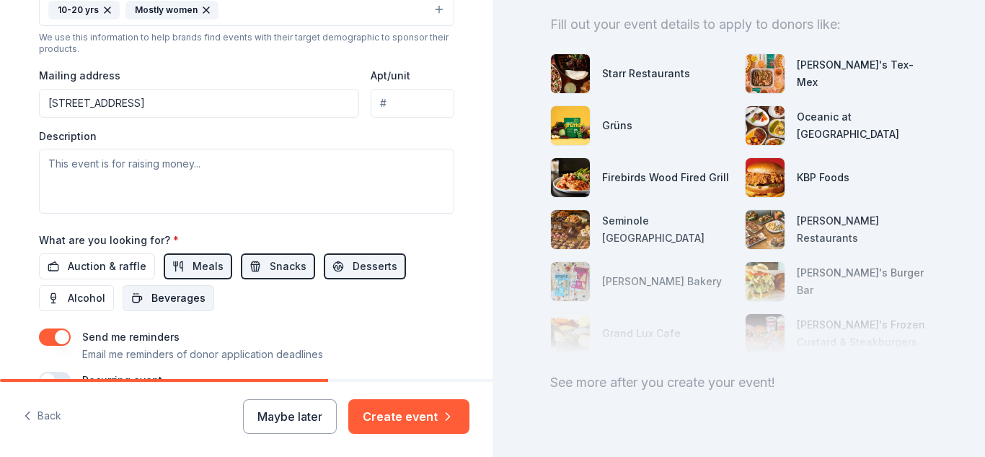
click at [156, 299] on span "Beverages" at bounding box center [178, 297] width 54 height 17
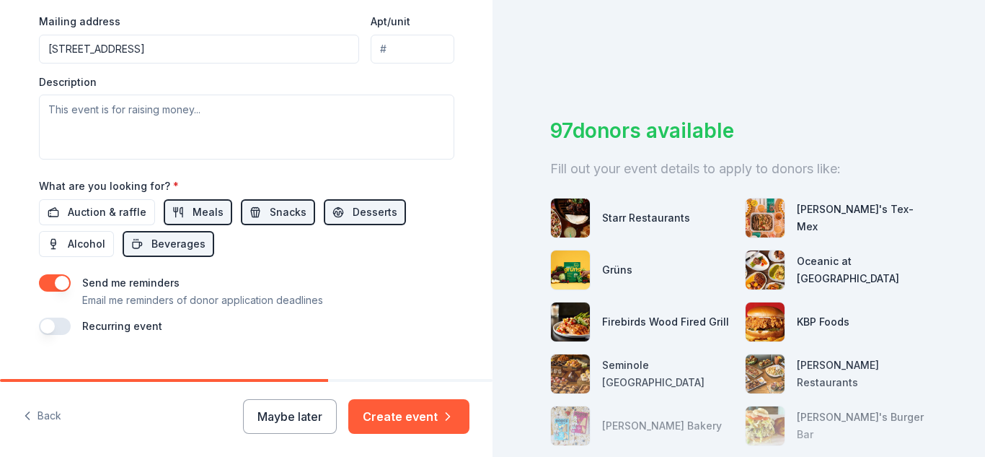
scroll to position [577, 0]
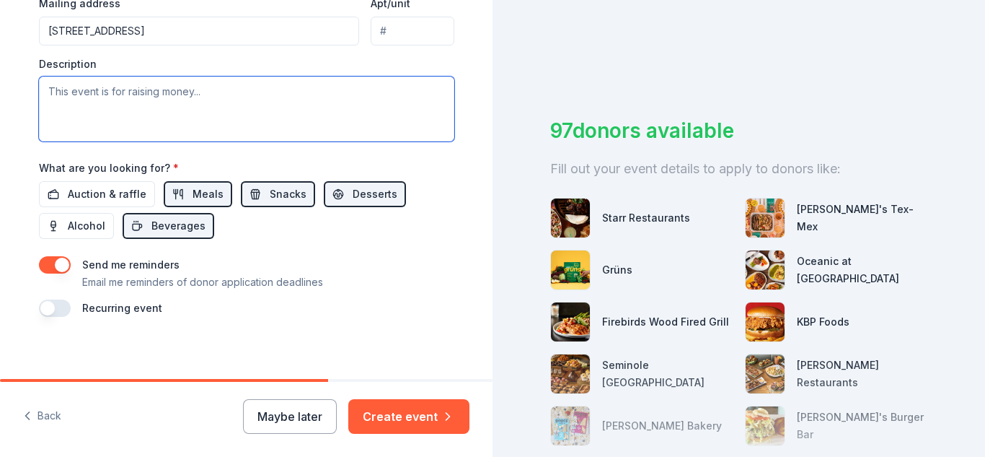
paste textarea "The Second Annual “Strong Girls, Strong World” Empowerment Event will be held a…"
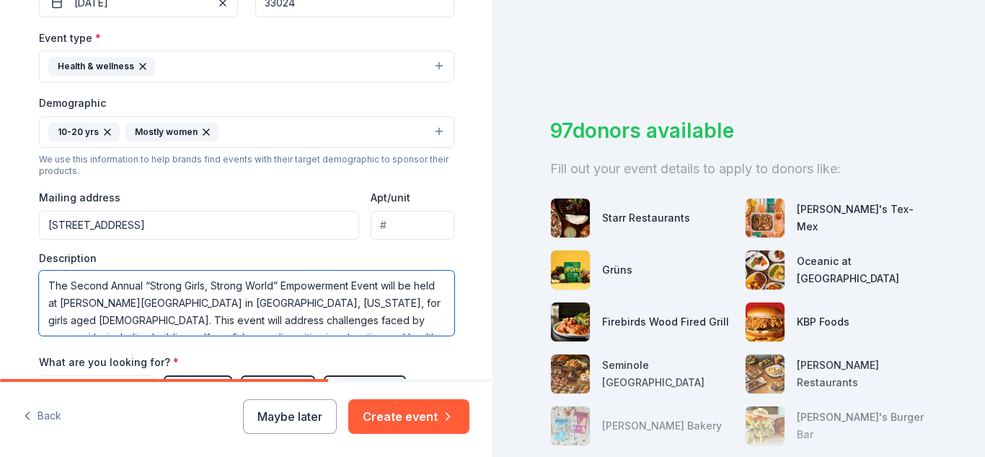
scroll to position [433, 0]
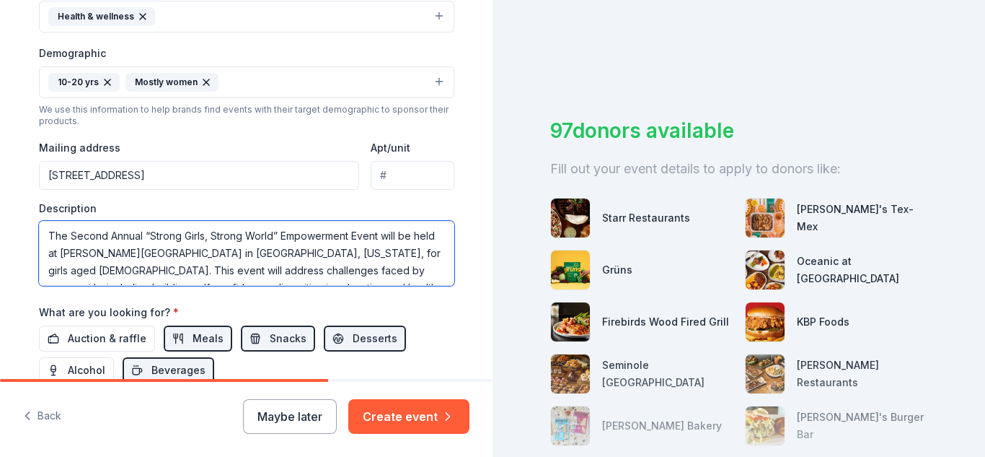
click at [351, 236] on textarea "The Second Annual “Strong Girls, Strong World” Empowerment Event will be held a…" at bounding box center [246, 253] width 415 height 65
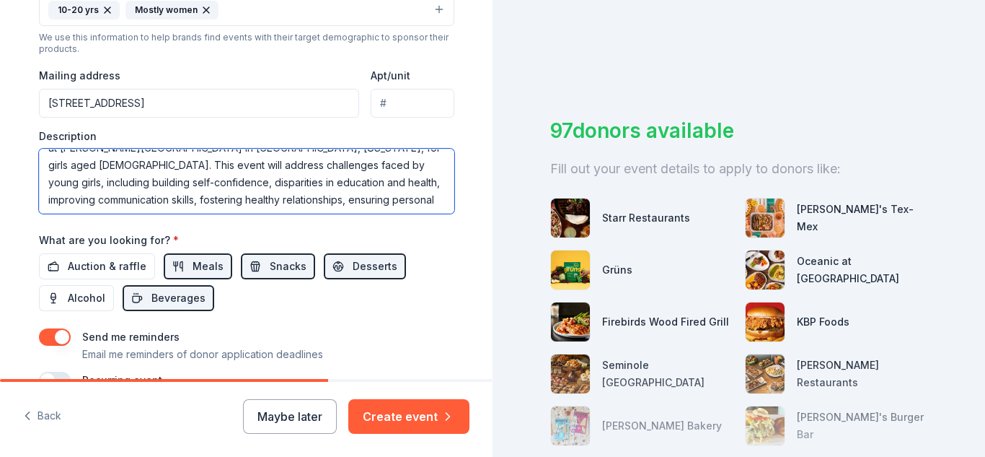
scroll to position [0, 0]
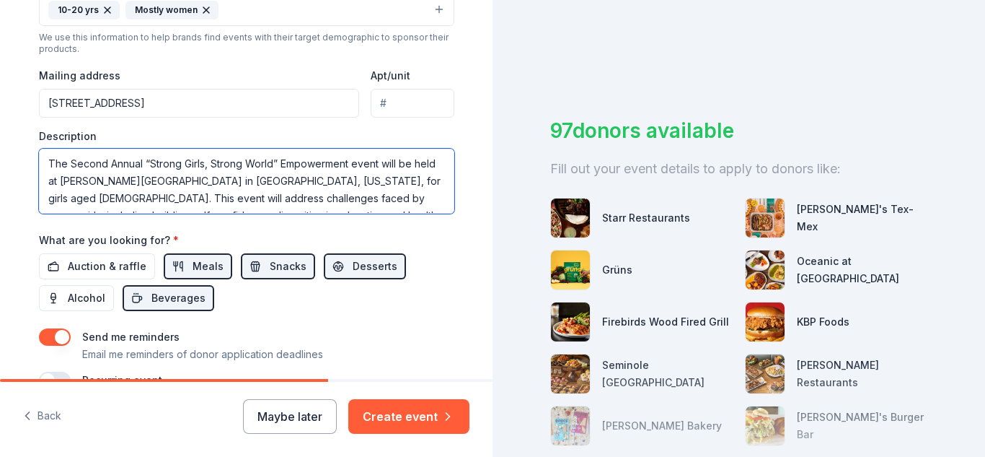
click at [275, 165] on textarea "The Second Annual “Strong Girls, Strong World” Empowerment event will be held a…" at bounding box center [246, 181] width 415 height 65
click at [390, 197] on textarea "The Second Annual “Strong Girls, Strong World” Empowerment event will be held a…" at bounding box center [246, 181] width 415 height 65
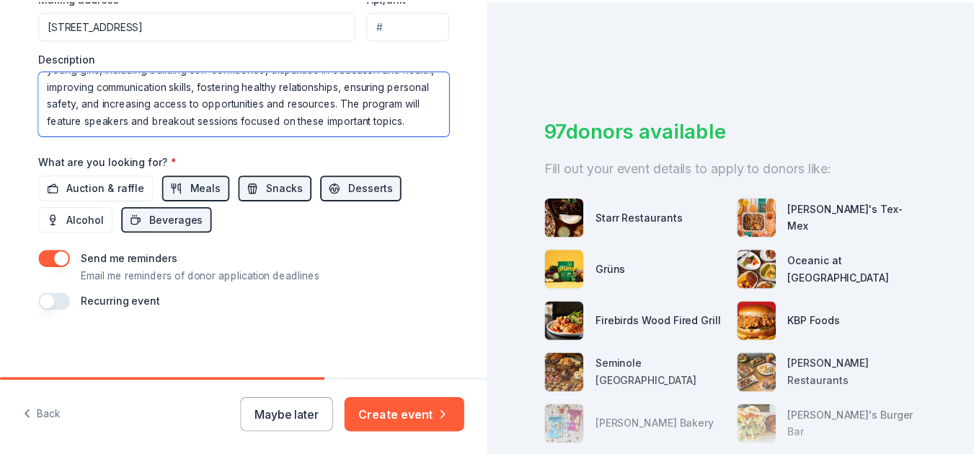
scroll to position [584, 0]
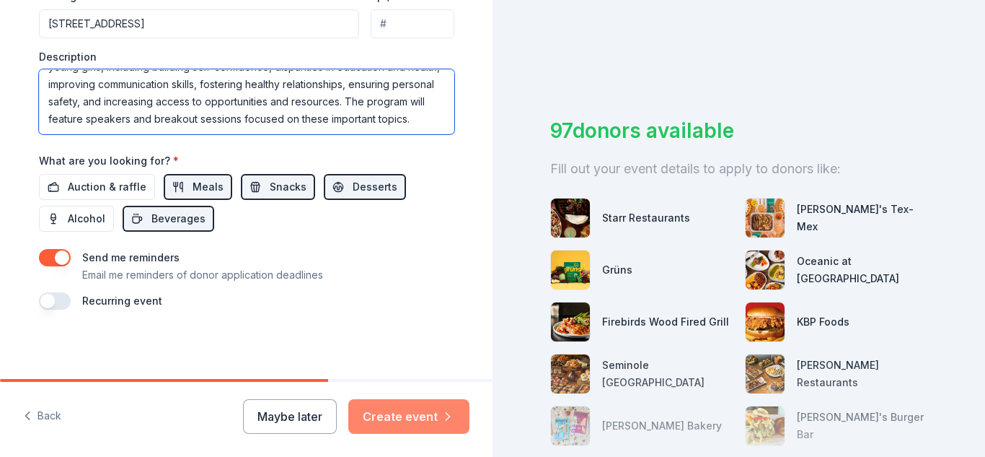
type textarea "The Second Annual “Strong Girls, Strong World” Empowerment event will be held a…"
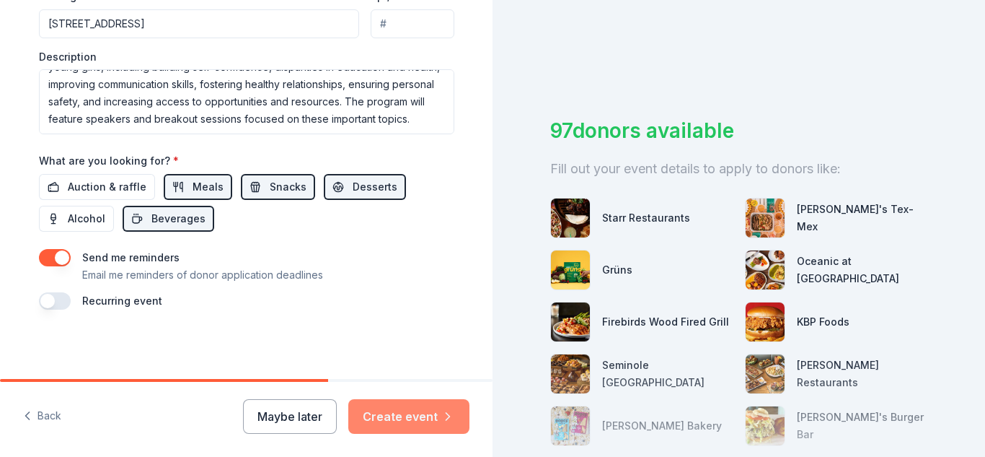
click at [407, 415] on button "Create event" at bounding box center [408, 416] width 121 height 35
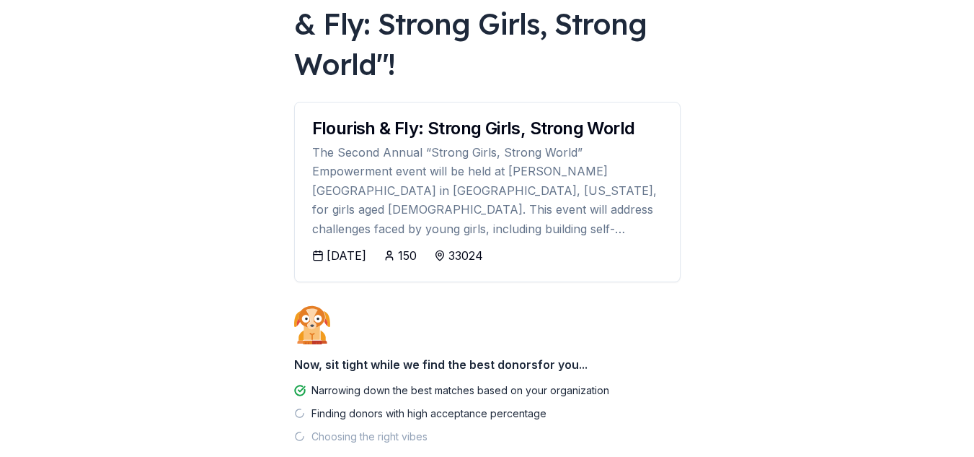
scroll to position [144, 0]
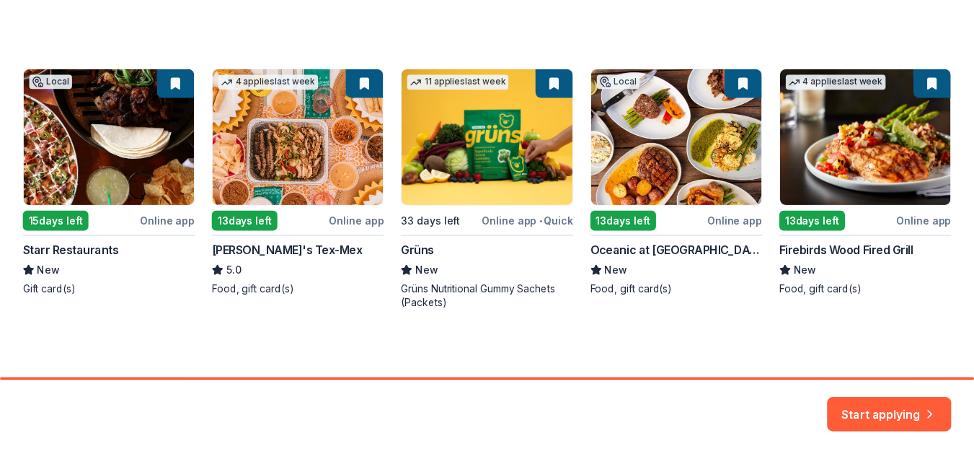
scroll to position [228, 0]
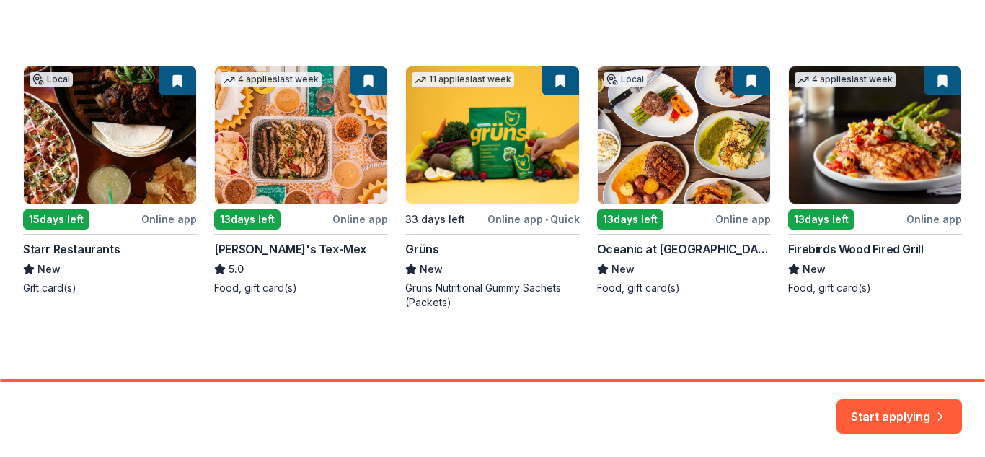
click at [242, 216] on div "Local 15 days left Online app Starr Restaurants New Gift card(s) 4 applies last…" at bounding box center [492, 188] width 939 height 244
click at [358, 216] on div "Local 15 days left Online app Starr Restaurants New Gift card(s) 4 applies last…" at bounding box center [492, 188] width 939 height 244
click at [891, 416] on button "Start applying" at bounding box center [899, 407] width 125 height 35
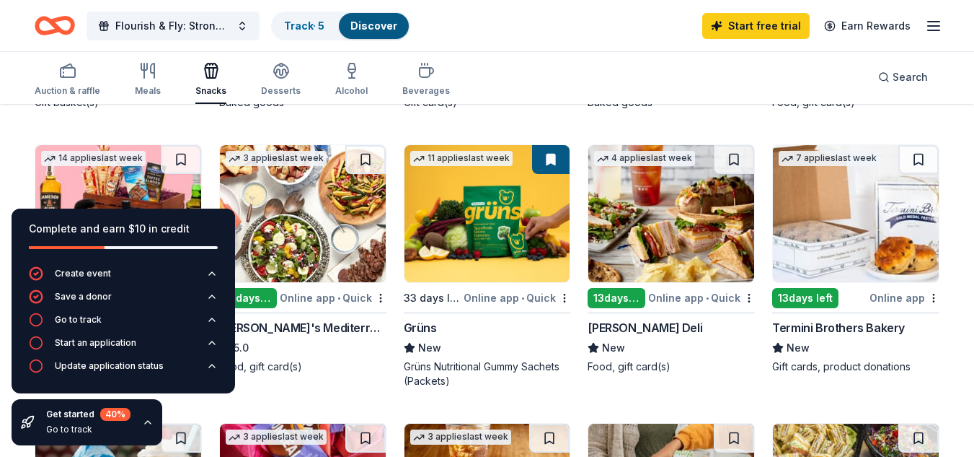
scroll to position [721, 0]
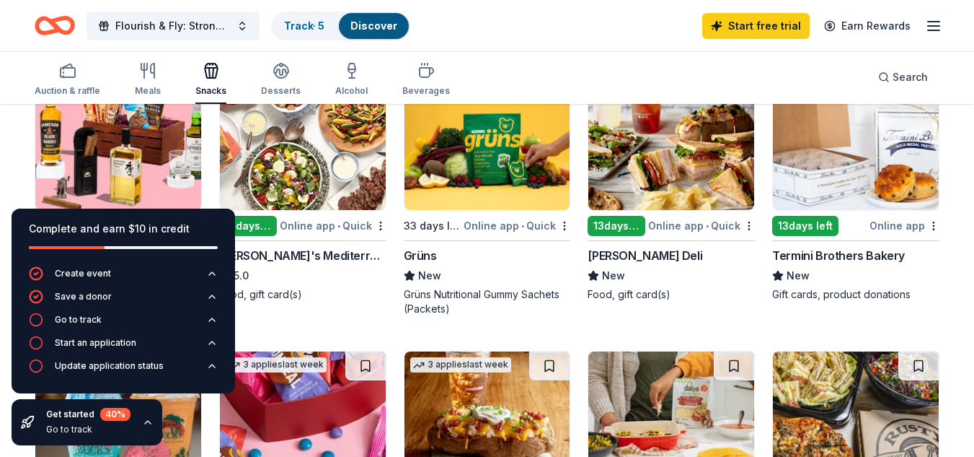
click at [679, 175] on img at bounding box center [671, 141] width 166 height 137
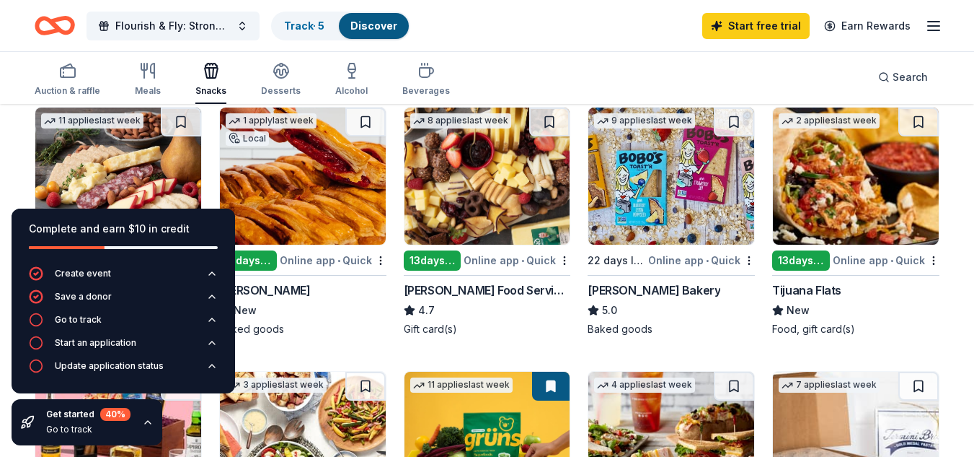
scroll to position [361, 0]
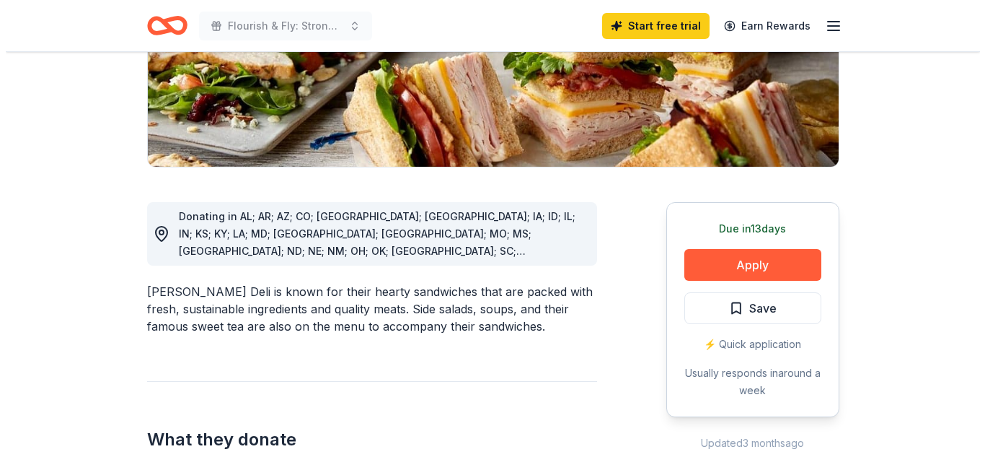
scroll to position [288, 0]
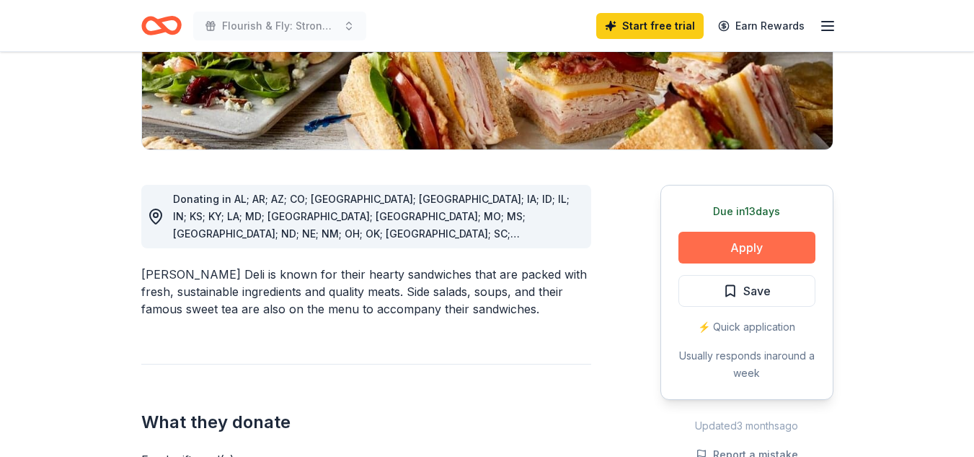
click at [740, 249] on button "Apply" at bounding box center [747, 247] width 137 height 32
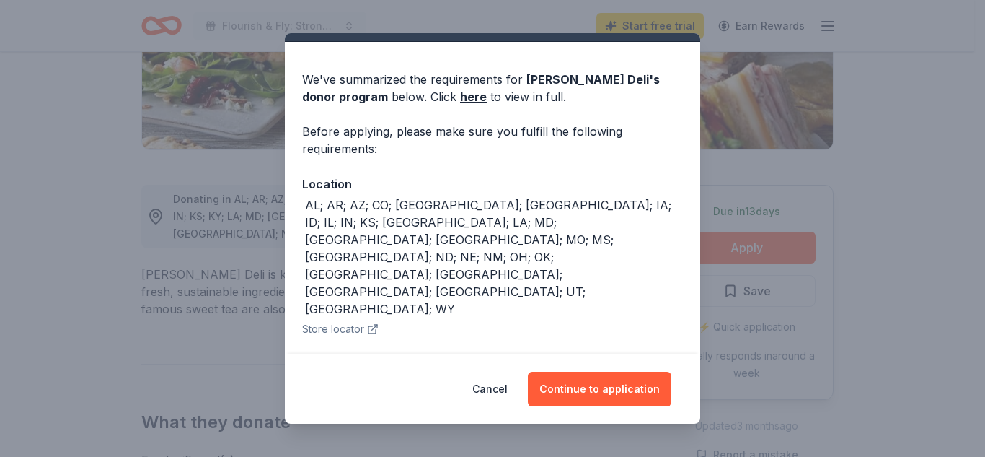
scroll to position [63, 0]
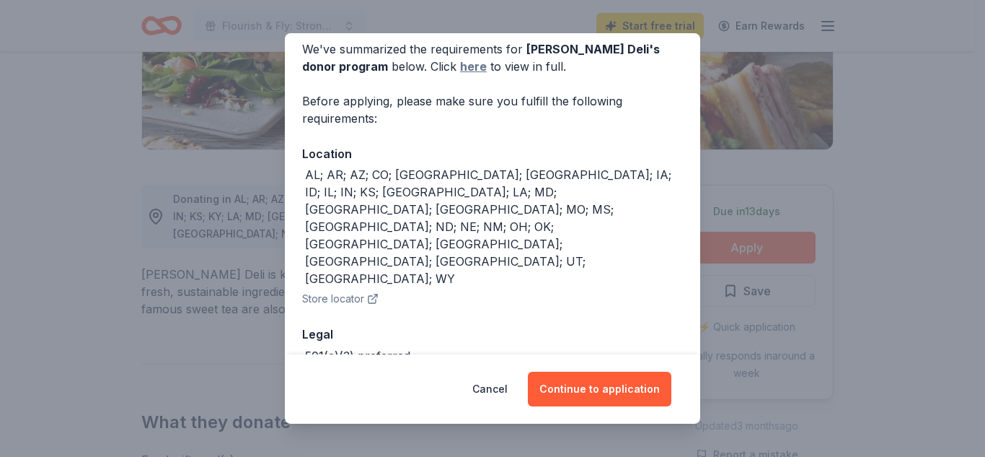
click at [460, 66] on link "here" at bounding box center [473, 66] width 27 height 17
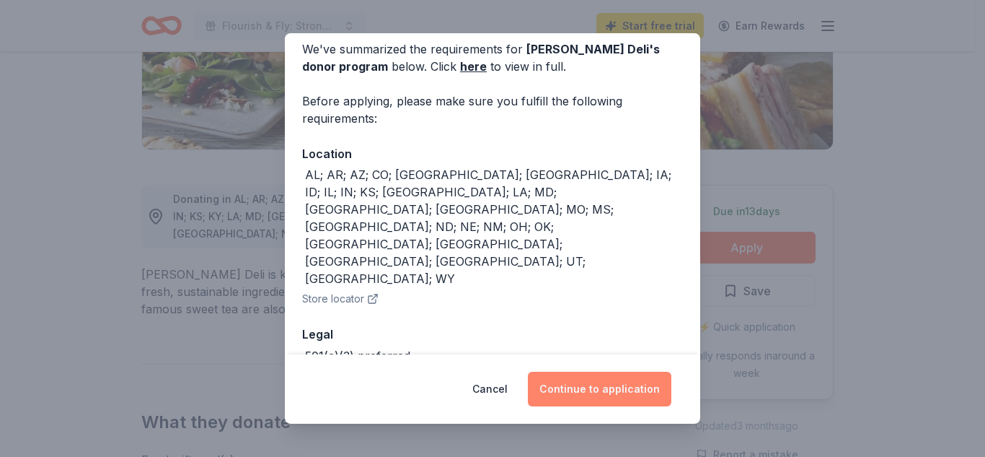
click at [602, 391] on button "Continue to application" at bounding box center [600, 388] width 144 height 35
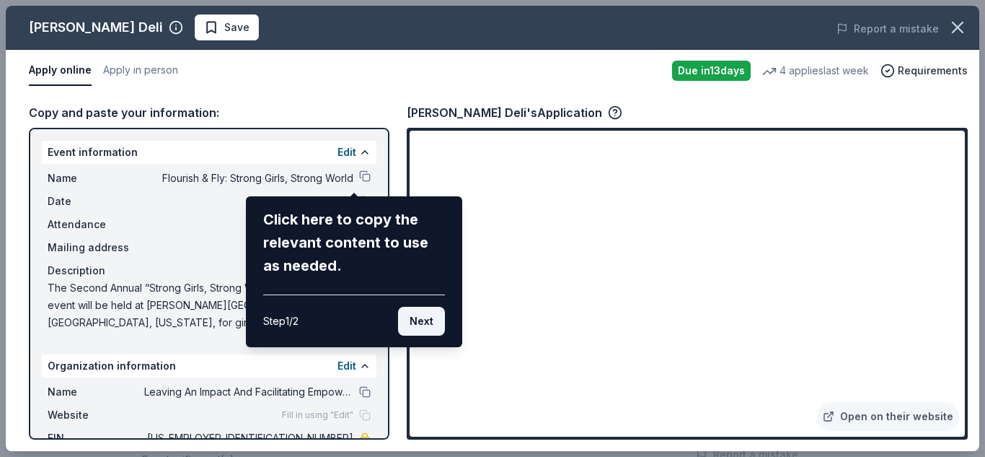
click at [422, 328] on button "Next" at bounding box center [421, 320] width 47 height 29
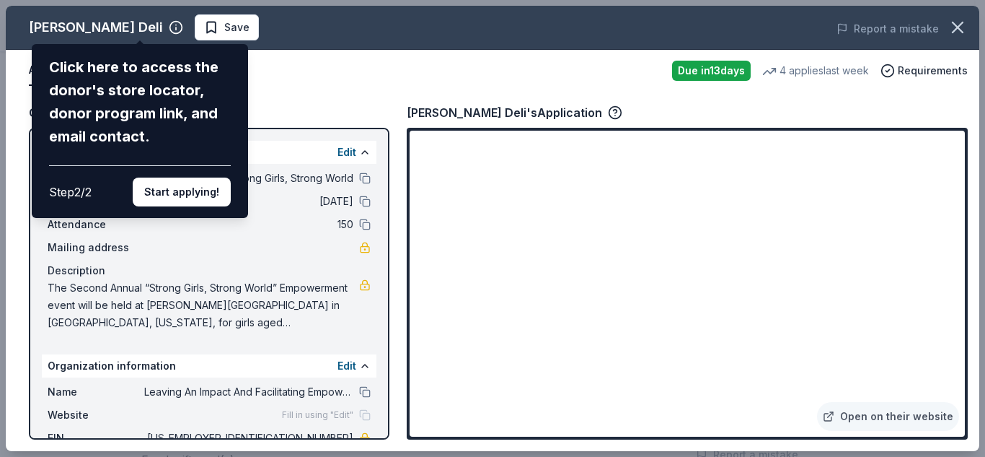
click at [385, 391] on div "McAlister's Deli Click here to access the donor's store locator, donor program …" at bounding box center [493, 228] width 974 height 445
click at [377, 389] on div "McAlister's Deli Click here to access the donor's store locator, donor program …" at bounding box center [493, 228] width 974 height 445
click at [151, 184] on button "Start applying!" at bounding box center [182, 191] width 98 height 29
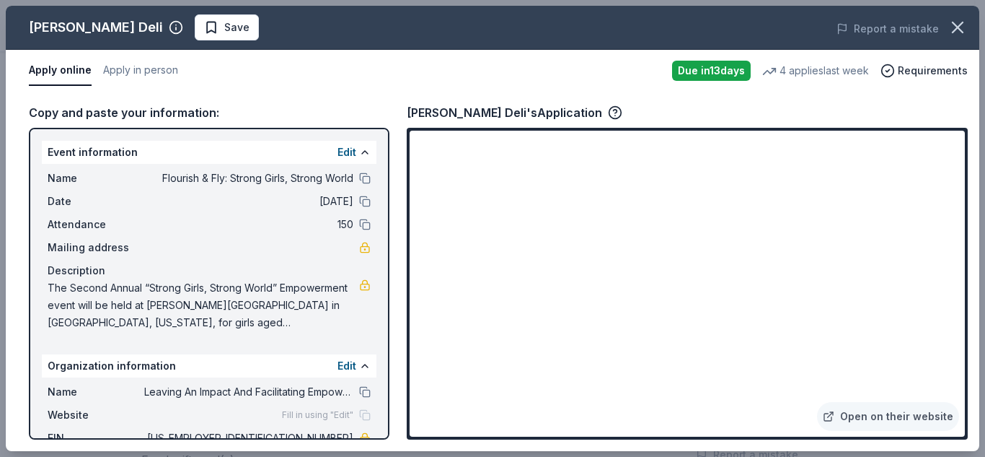
click at [498, 76] on div "Apply online Apply in person" at bounding box center [345, 71] width 632 height 30
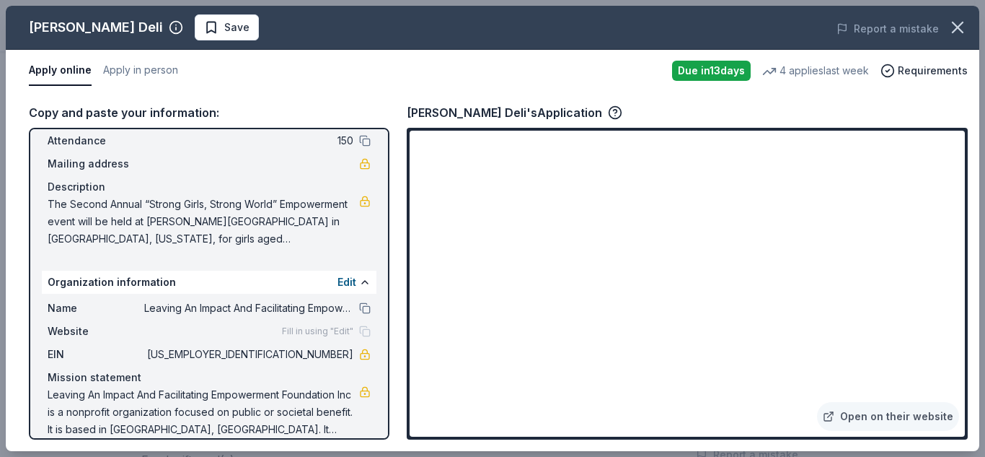
scroll to position [101, 0]
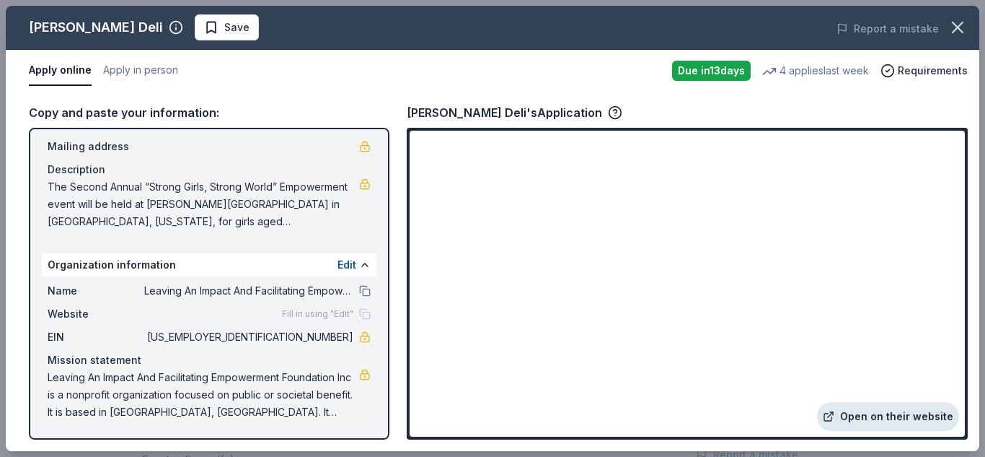
click at [895, 413] on link "Open on their website" at bounding box center [888, 416] width 142 height 29
